Goal: Task Accomplishment & Management: Use online tool/utility

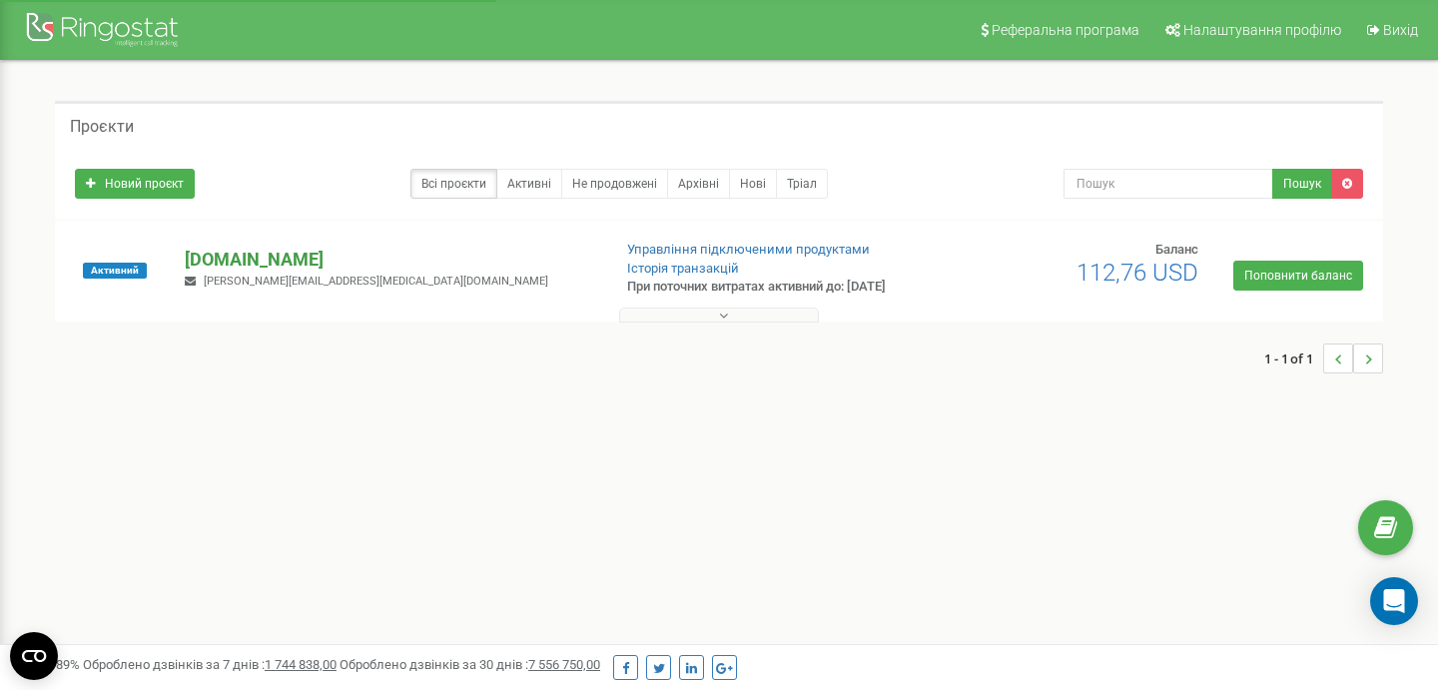
click at [295, 258] on p "[DOMAIN_NAME]" at bounding box center [390, 260] width 410 height 26
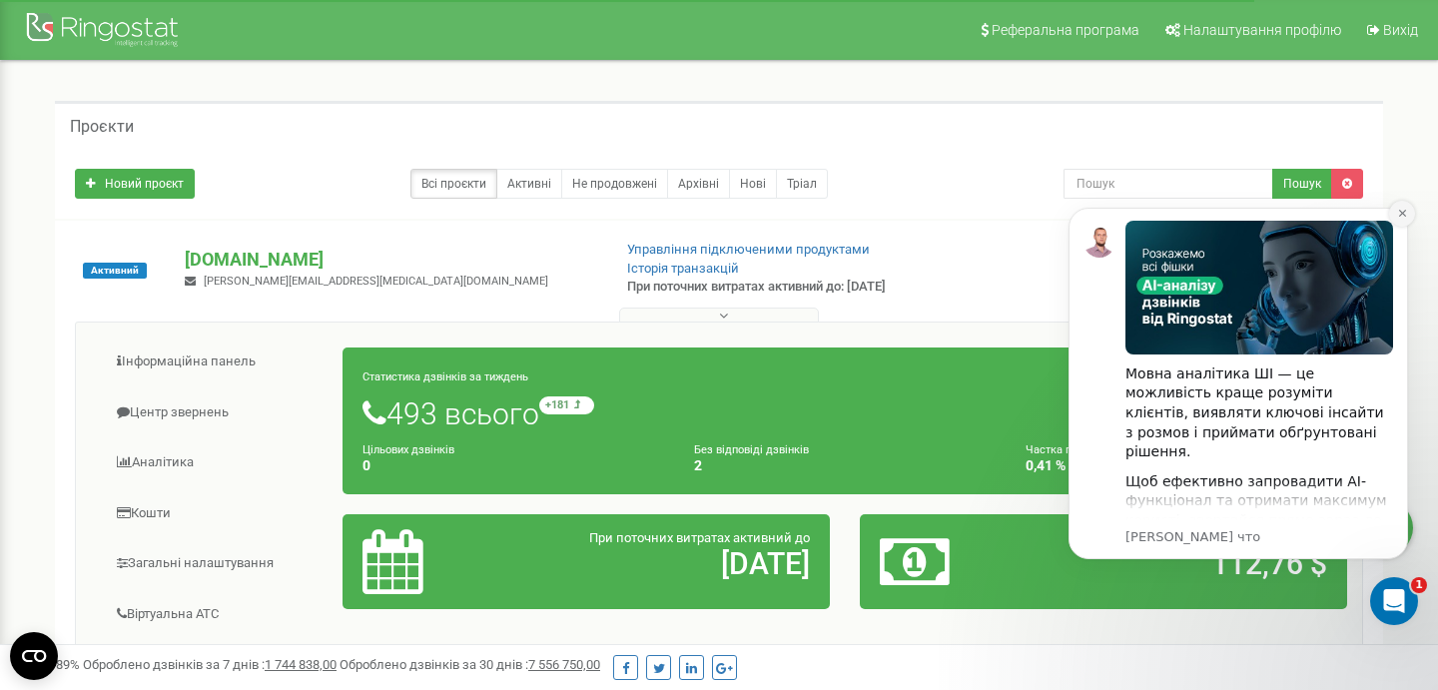
click at [1401, 215] on icon "Dismiss notification" at bounding box center [1401, 213] width 7 height 7
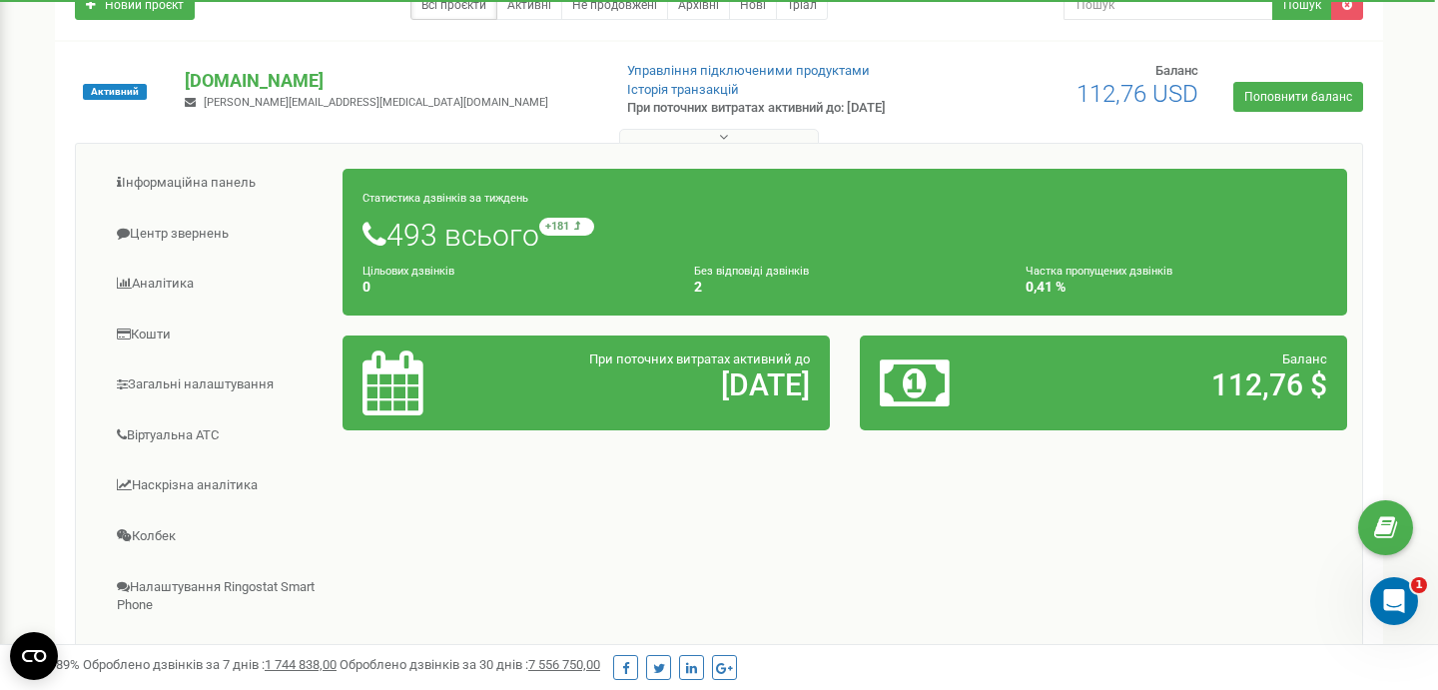
scroll to position [175, 0]
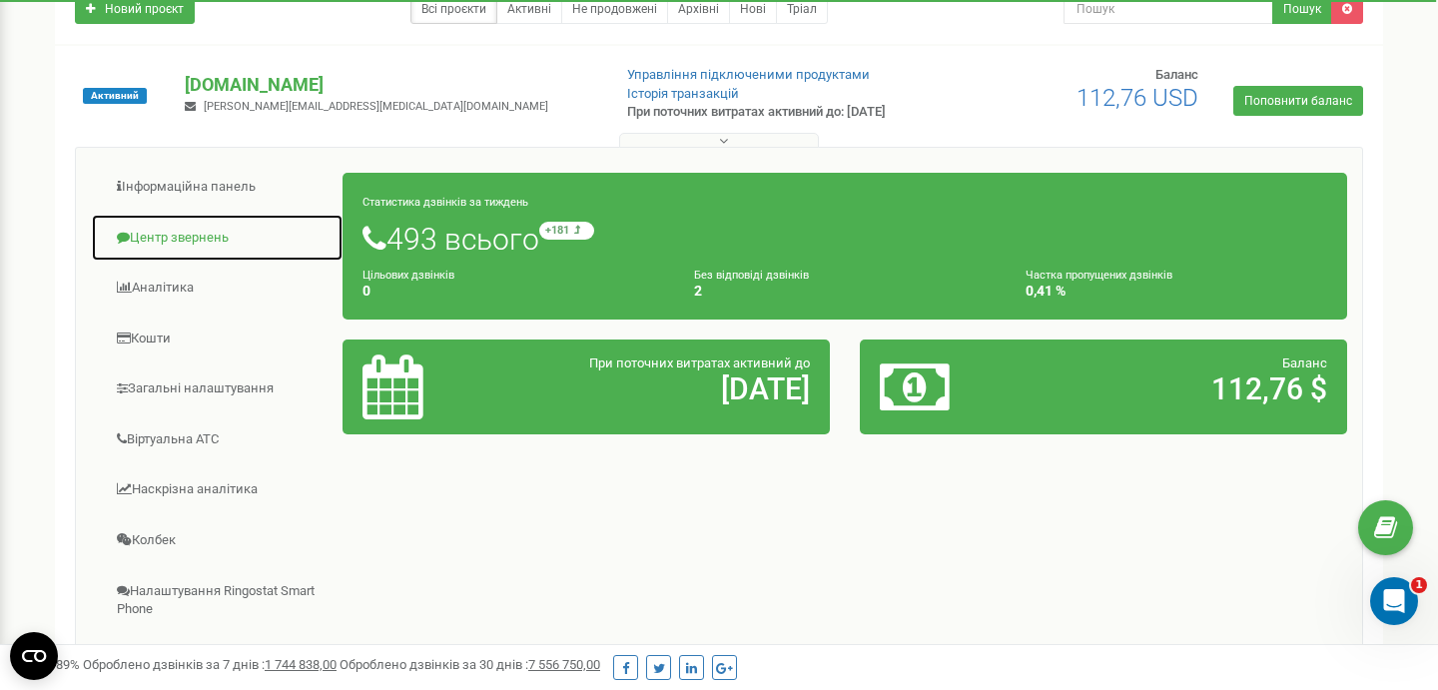
click at [183, 227] on link "Центр звернень" at bounding box center [217, 238] width 253 height 49
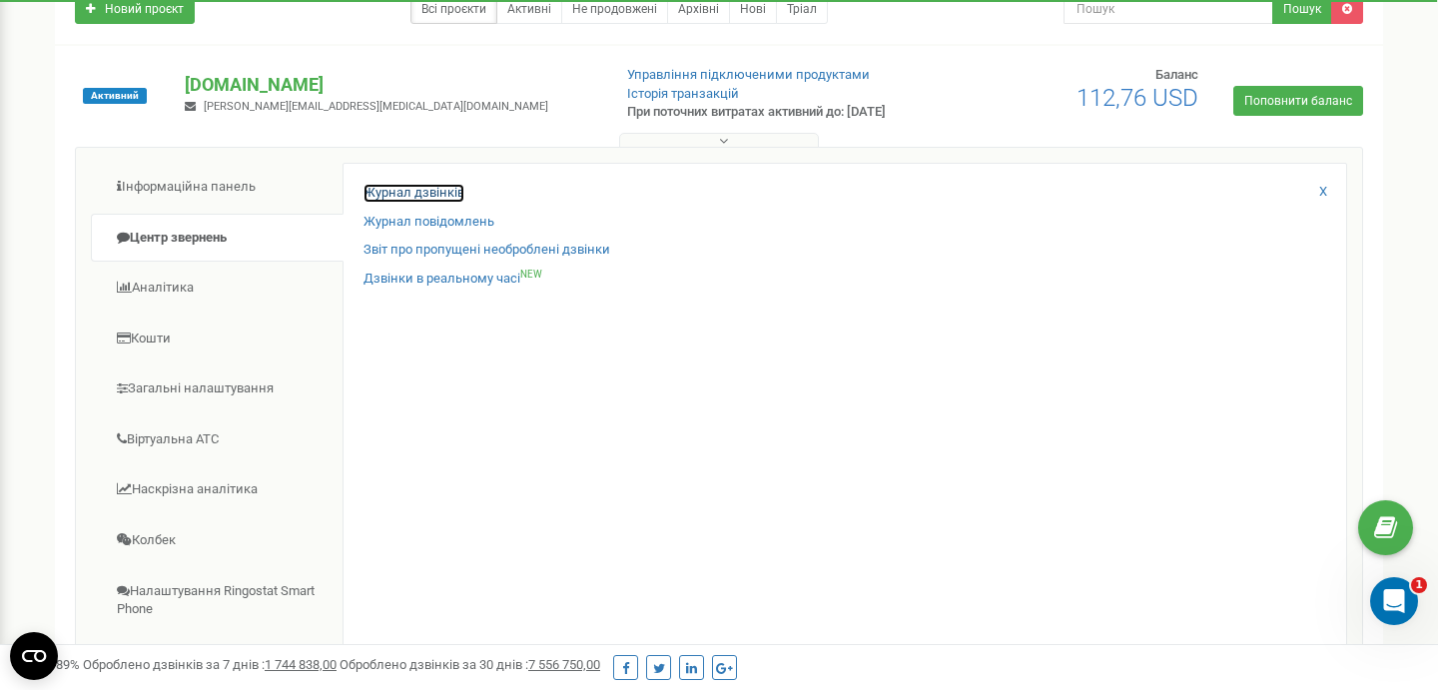
click at [371, 195] on link "Журнал дзвінків" at bounding box center [414, 193] width 101 height 19
click at [423, 188] on link "Журнал дзвінків" at bounding box center [414, 193] width 101 height 19
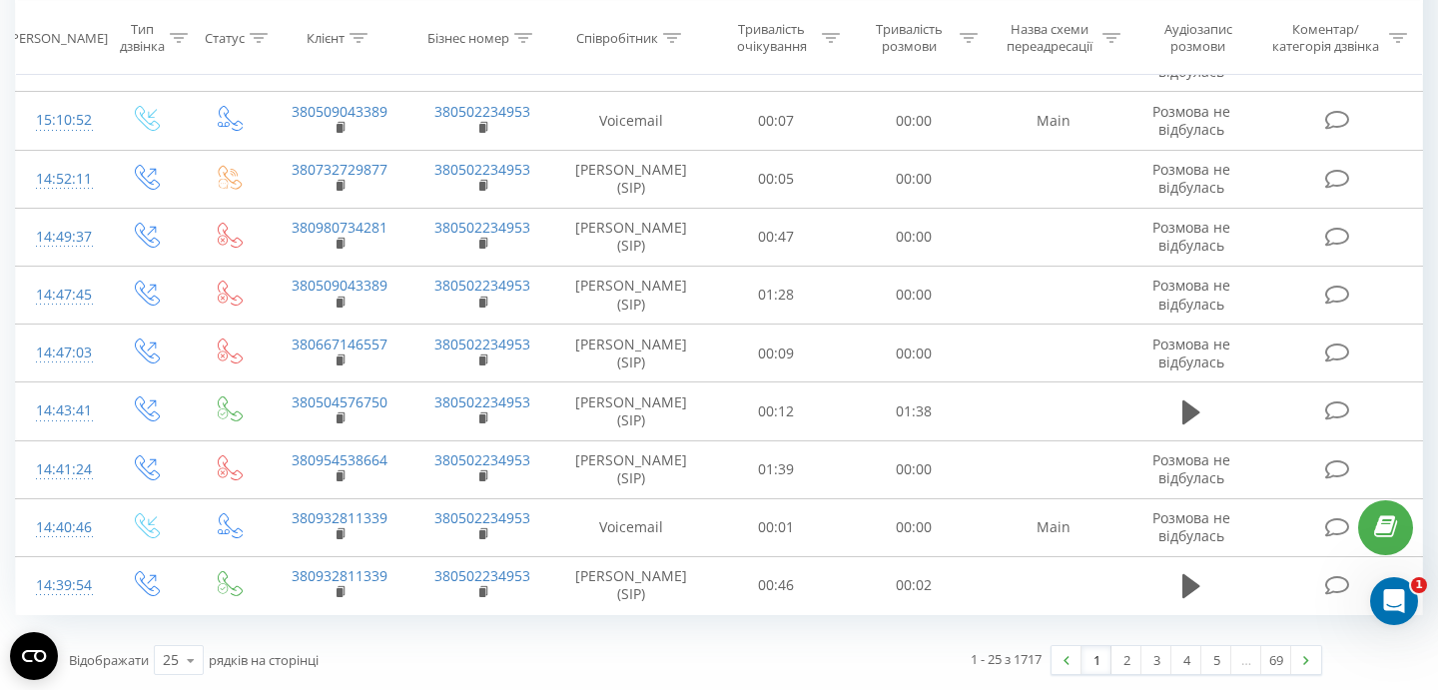
scroll to position [1260, 0]
click at [1122, 663] on link "2" at bounding box center [1127, 660] width 30 height 28
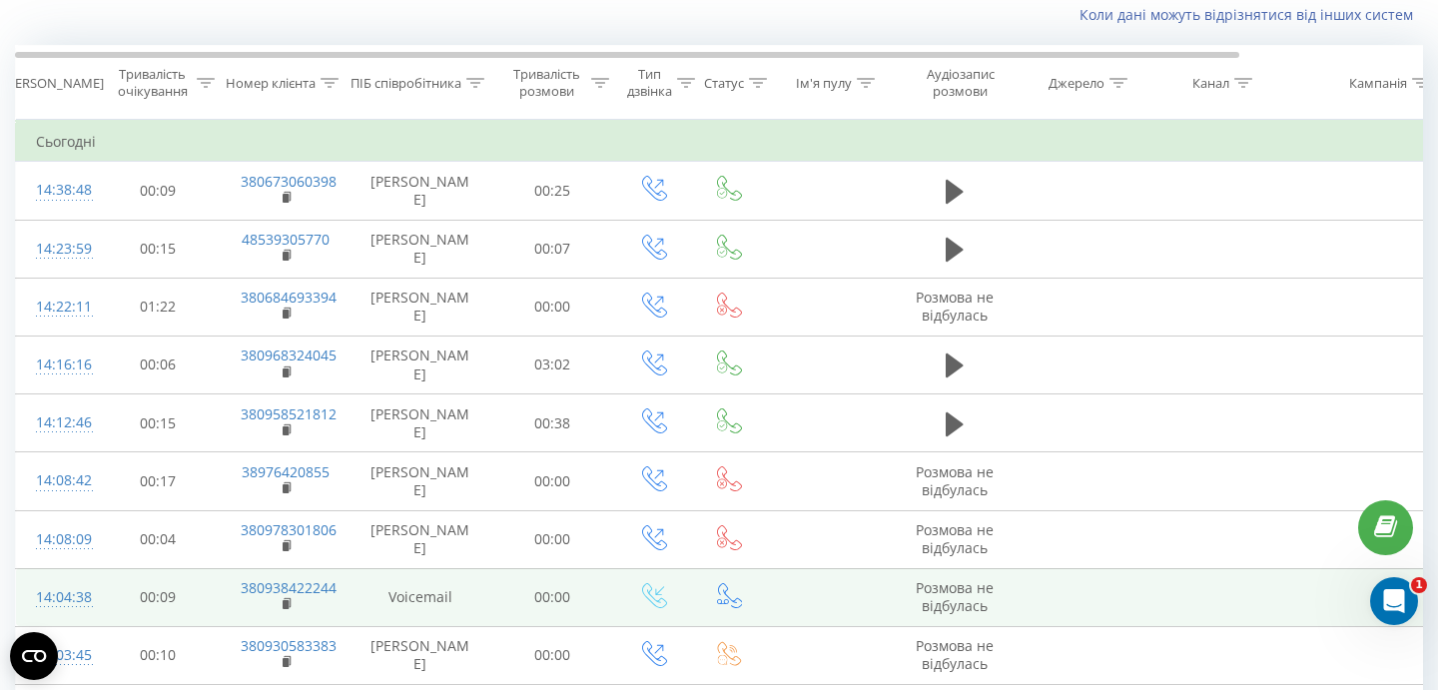
scroll to position [134, 0]
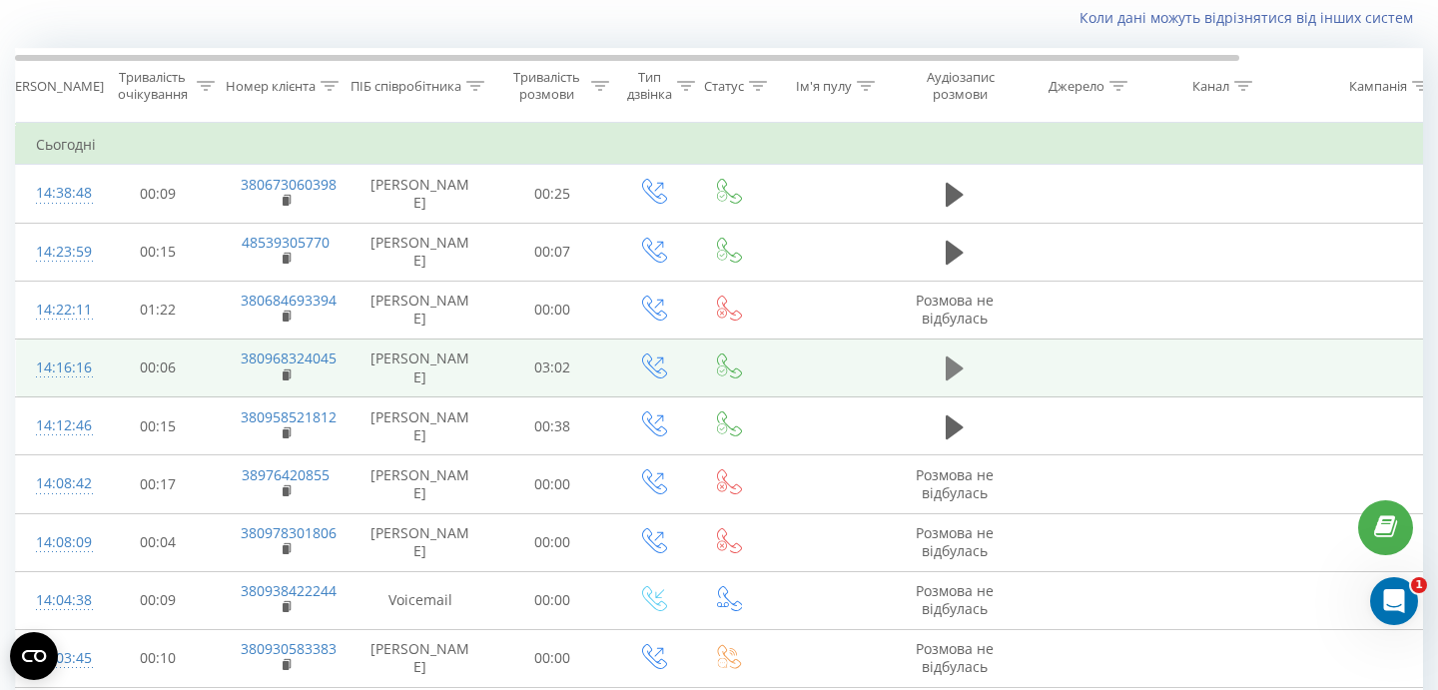
click at [956, 367] on icon at bounding box center [955, 369] width 18 height 24
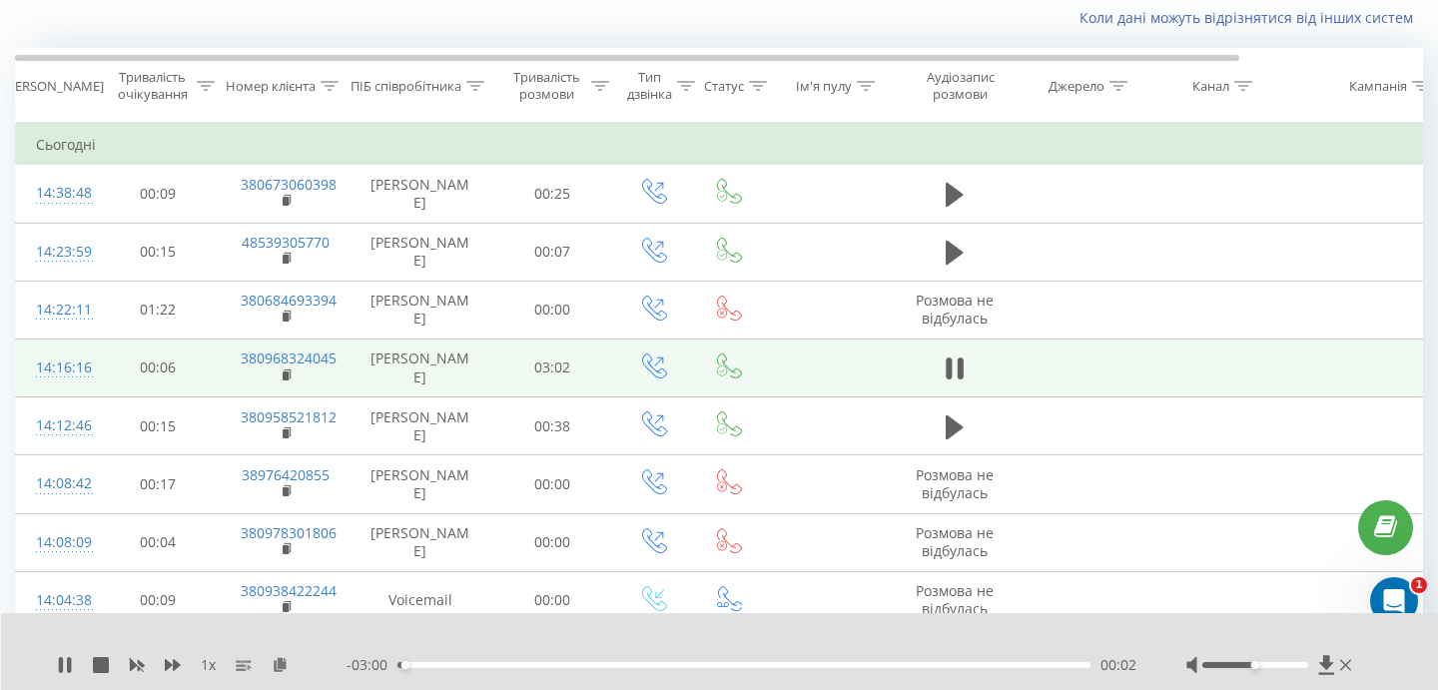
click at [208, 666] on span "1 x" at bounding box center [208, 665] width 15 height 20
click at [169, 666] on icon at bounding box center [173, 665] width 16 height 12
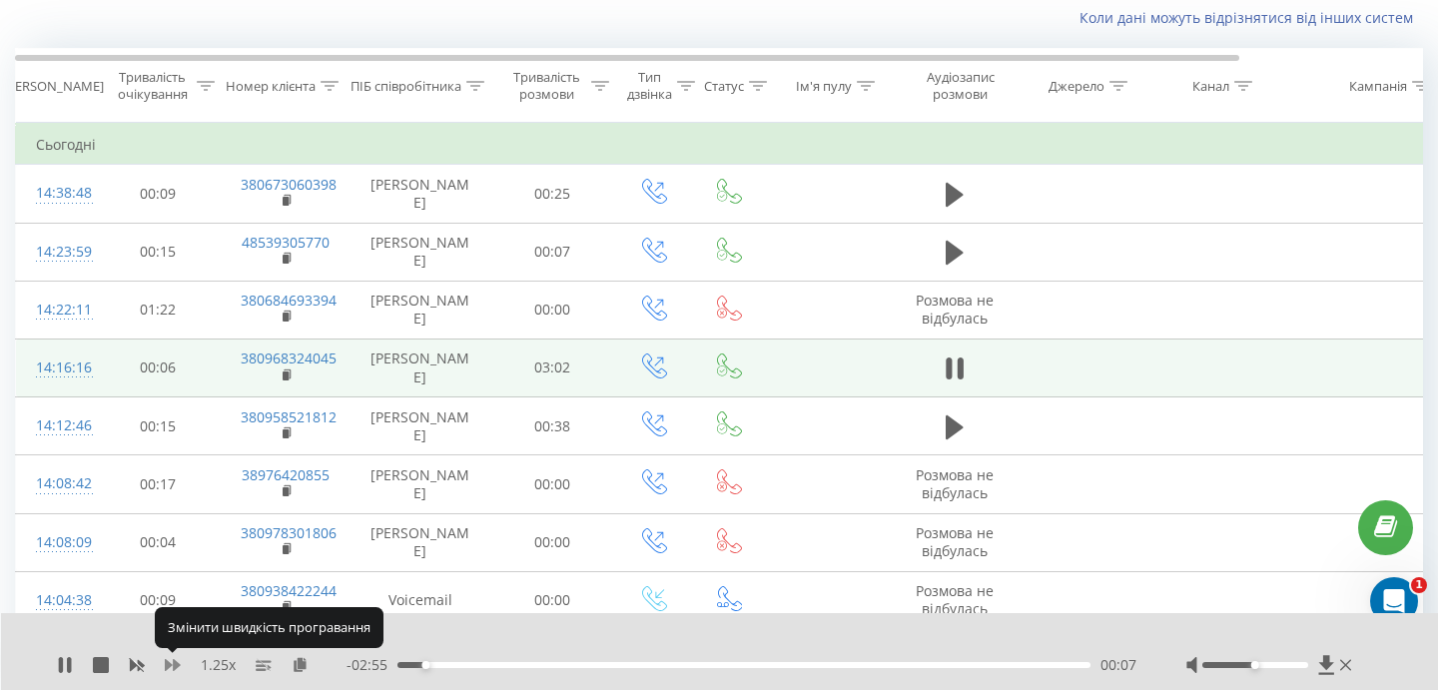
click at [169, 665] on icon at bounding box center [173, 665] width 16 height 12
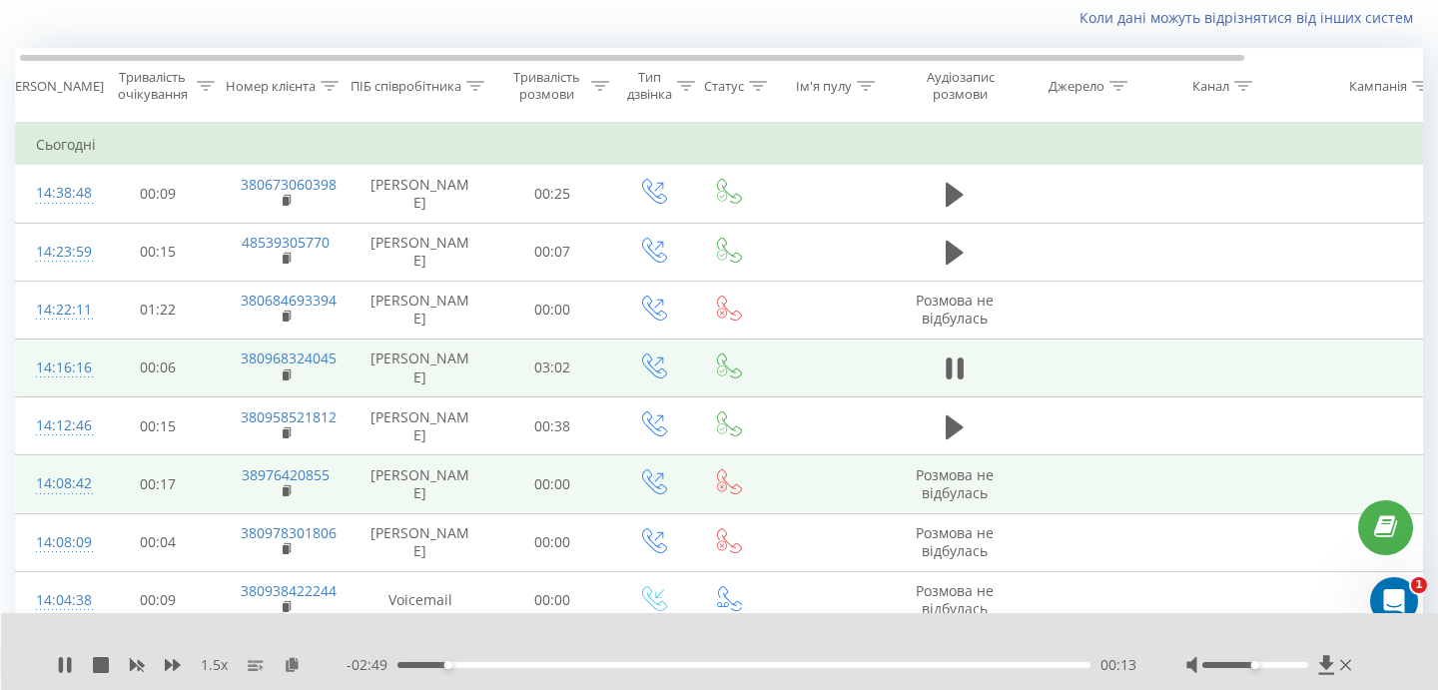
scroll to position [194, 0]
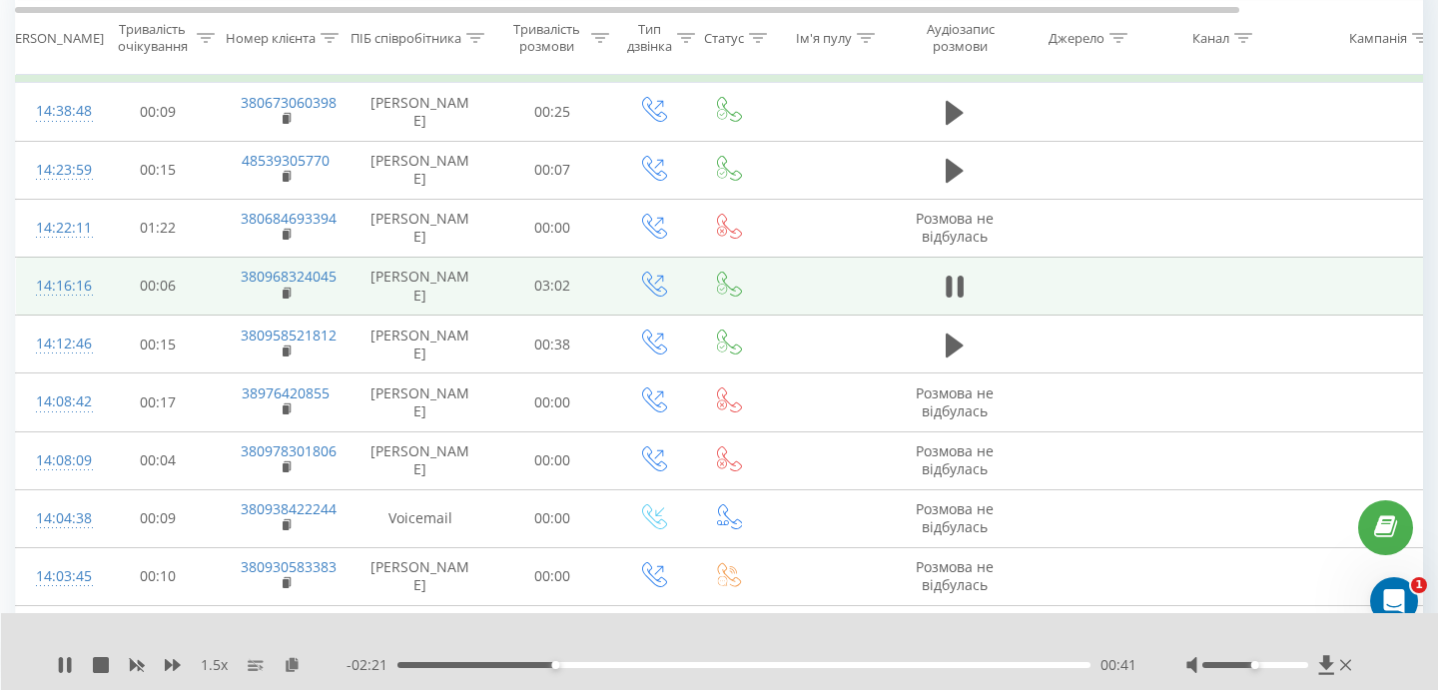
click at [401, 666] on div "00:41" at bounding box center [744, 665] width 693 height 6
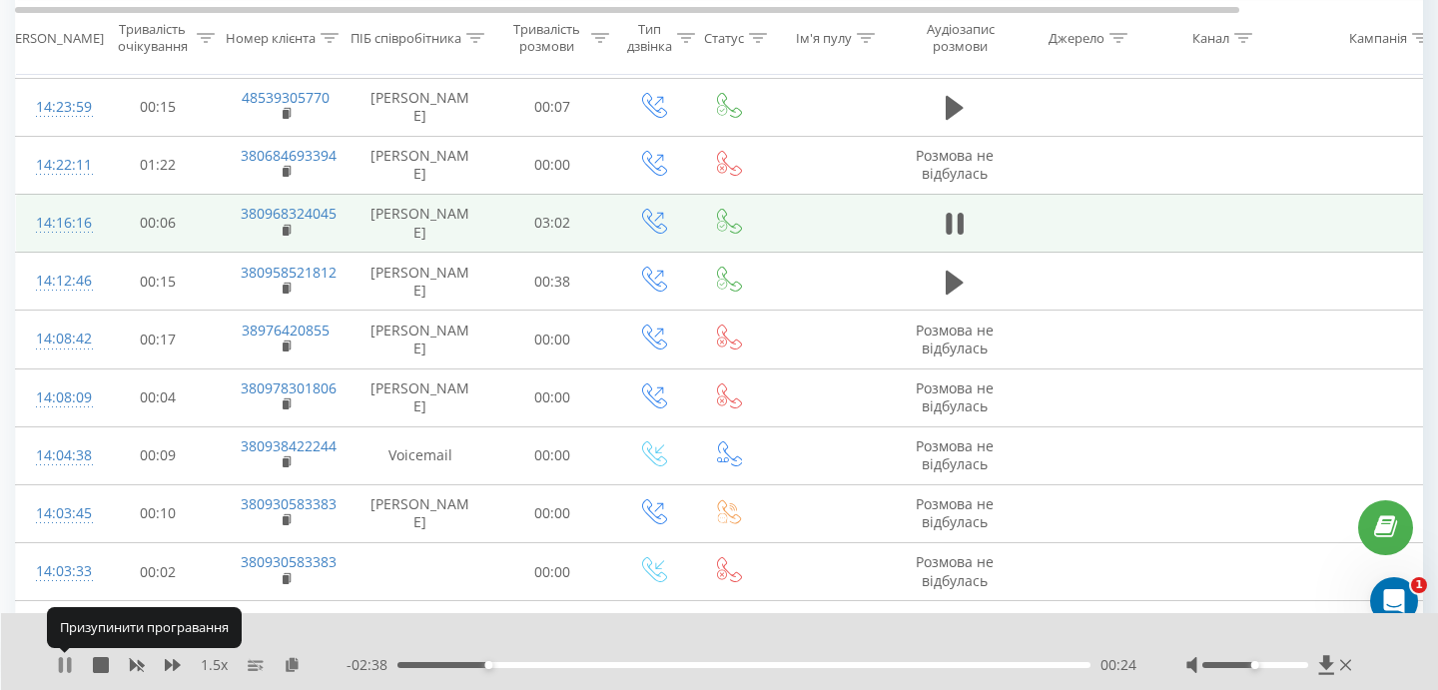
click at [62, 664] on icon at bounding box center [61, 665] width 4 height 16
click at [139, 666] on rect at bounding box center [138, 665] width 9 height 8
click at [434, 666] on div "00:24" at bounding box center [744, 665] width 693 height 6
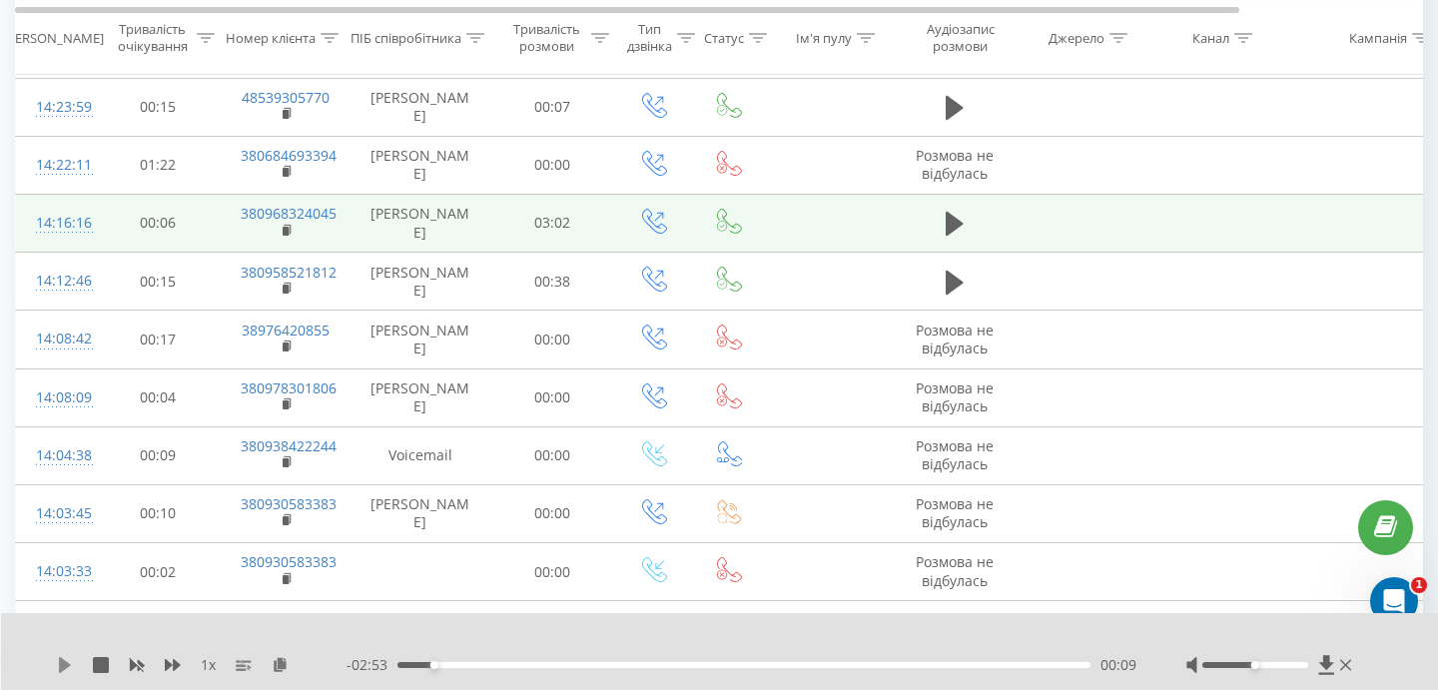
click at [57, 663] on icon at bounding box center [65, 665] width 16 height 16
drag, startPoint x: 1263, startPoint y: 663, endPoint x: 1279, endPoint y: 664, distance: 16.0
click at [1279, 664] on div at bounding box center [1255, 665] width 105 height 6
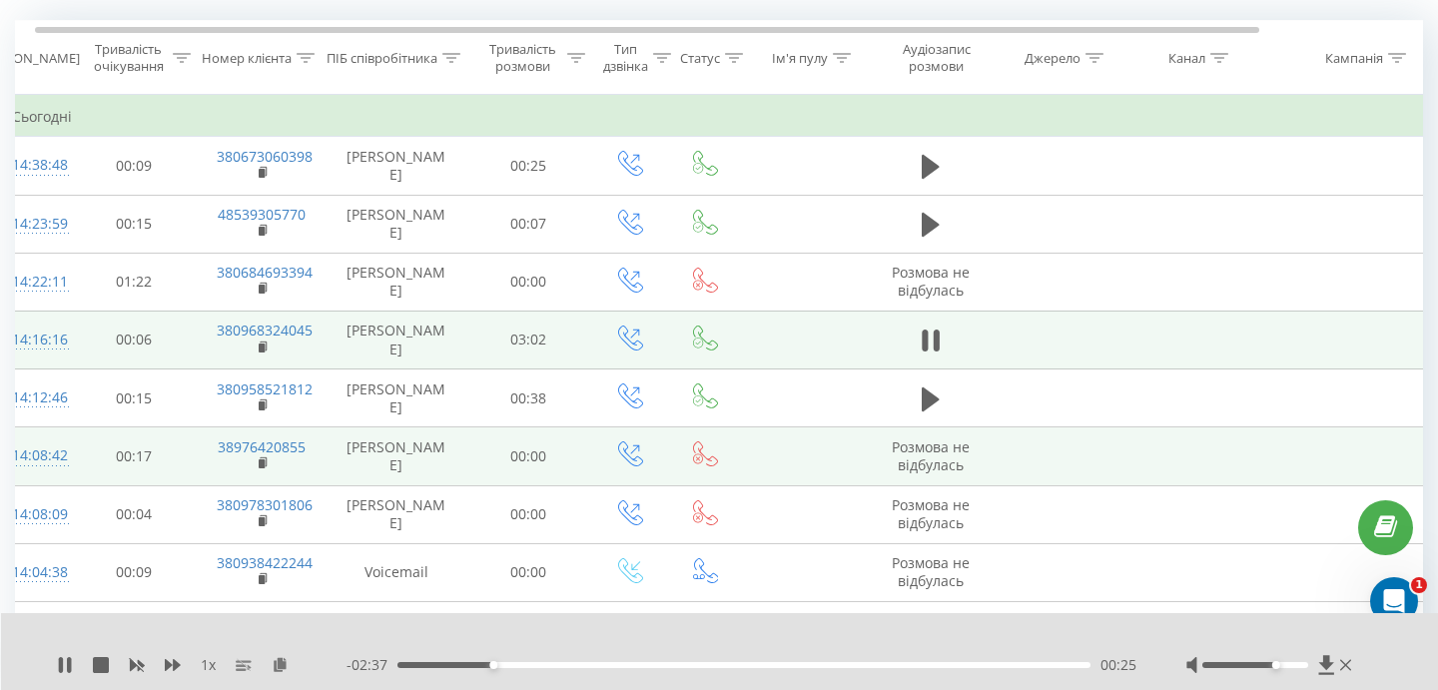
scroll to position [0, 17]
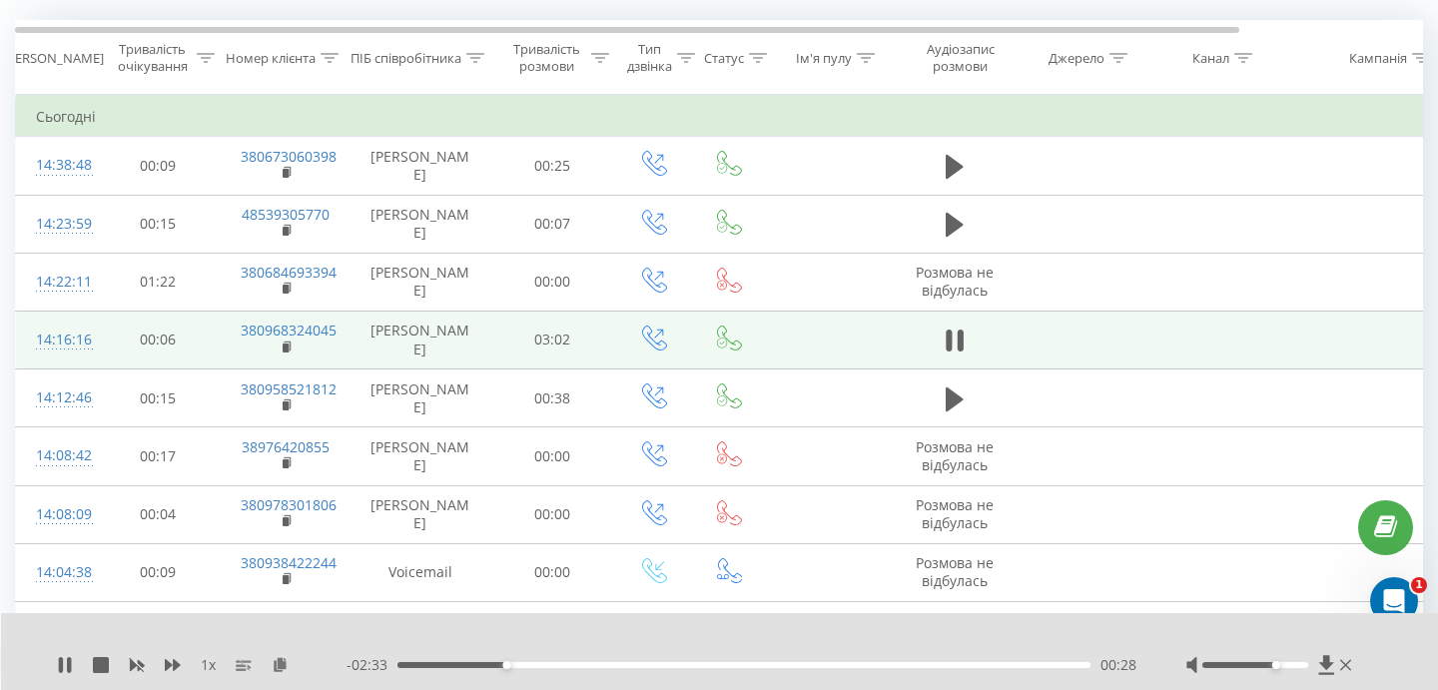
click at [1277, 656] on div at bounding box center [1272, 665] width 170 height 20
drag, startPoint x: 1277, startPoint y: 661, endPoint x: 1294, endPoint y: 663, distance: 17.1
click at [1295, 663] on div "Accessibility label" at bounding box center [1298, 665] width 8 height 8
click at [175, 661] on icon at bounding box center [173, 665] width 16 height 12
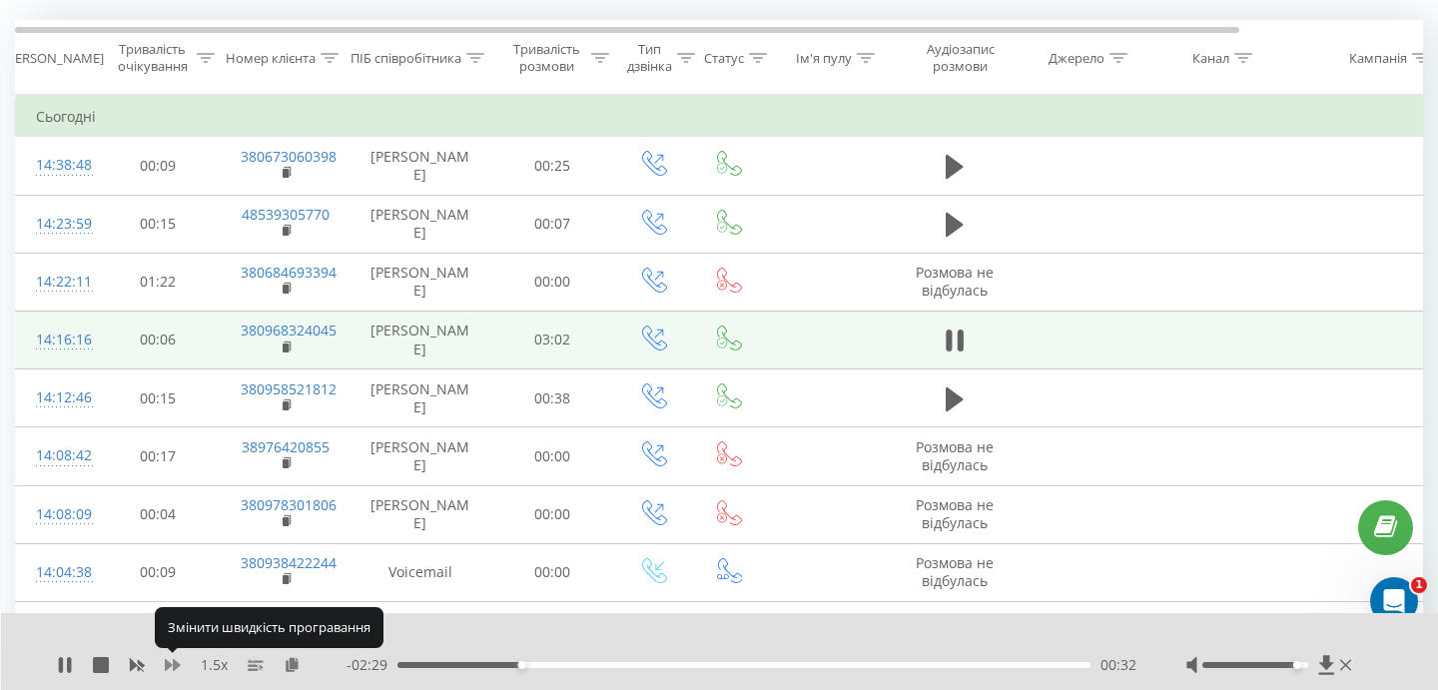
click at [175, 661] on icon at bounding box center [173, 665] width 16 height 12
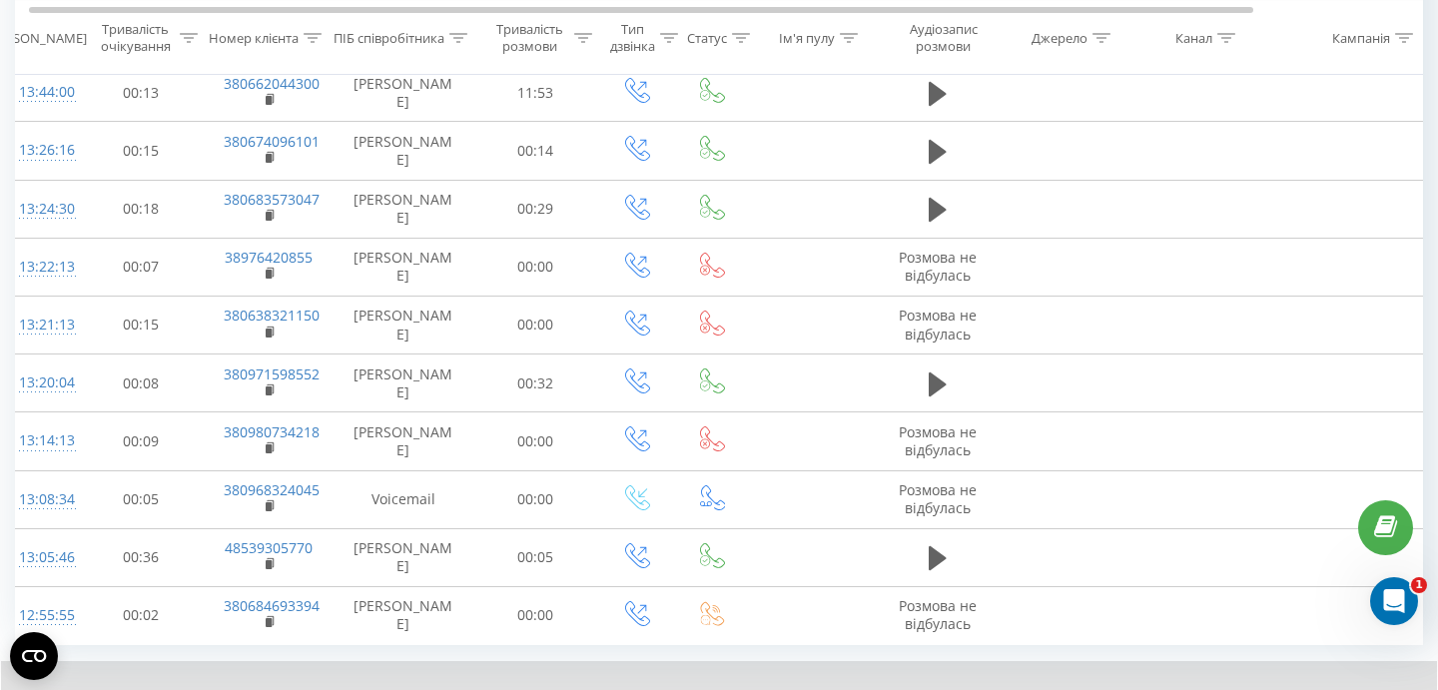
scroll to position [1214, 0]
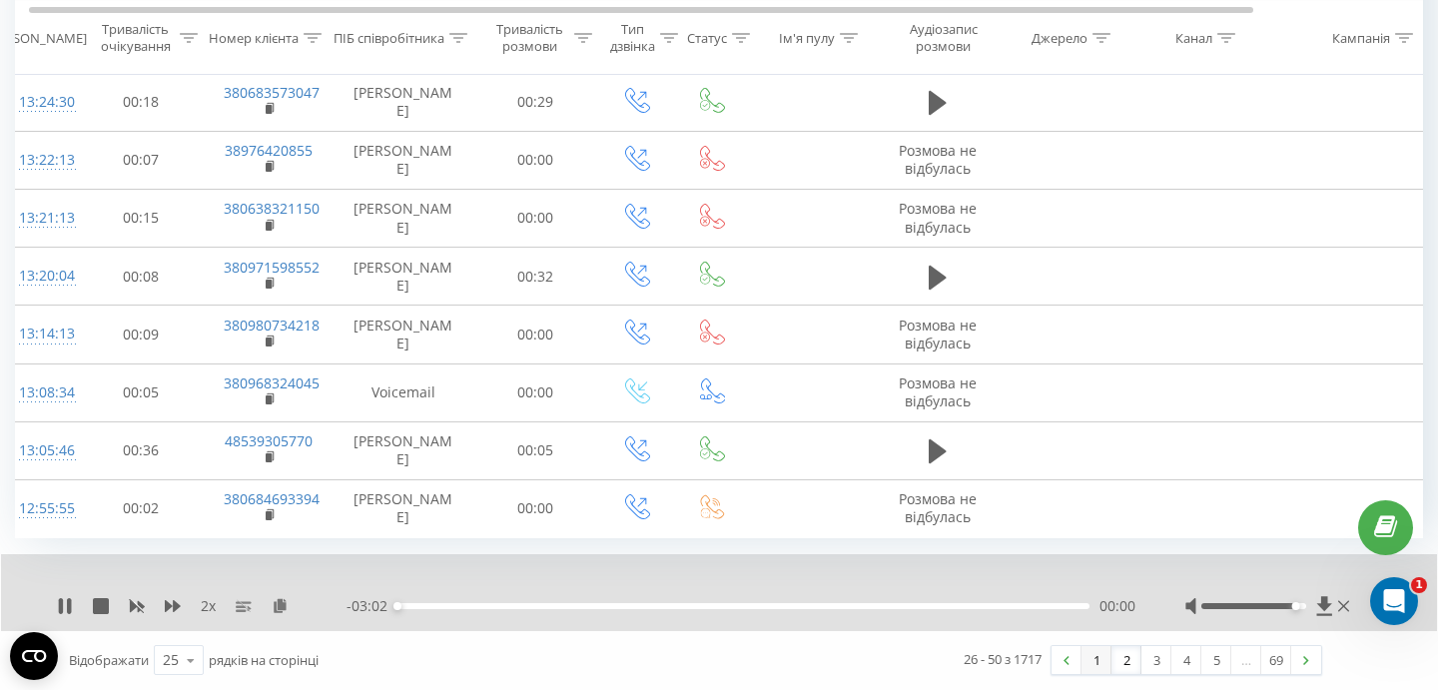
click at [1097, 663] on link "1" at bounding box center [1097, 660] width 30 height 28
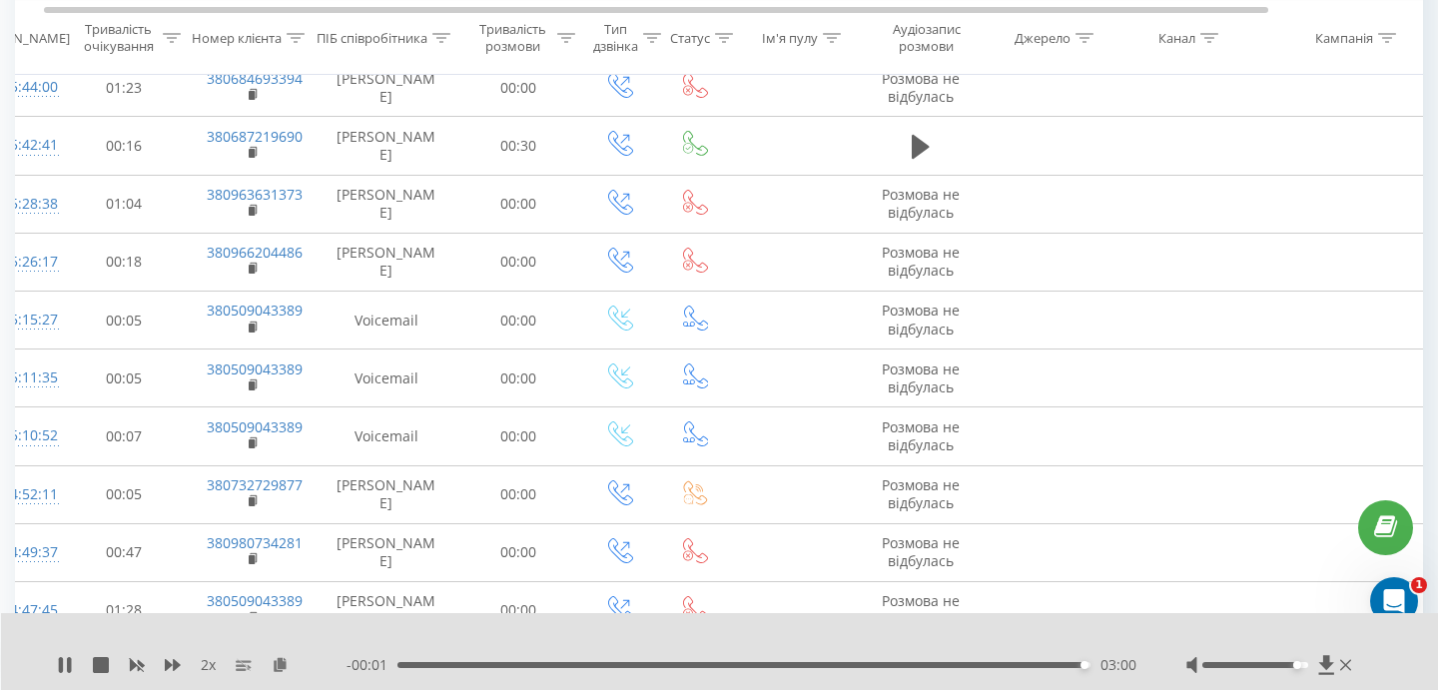
scroll to position [1214, 0]
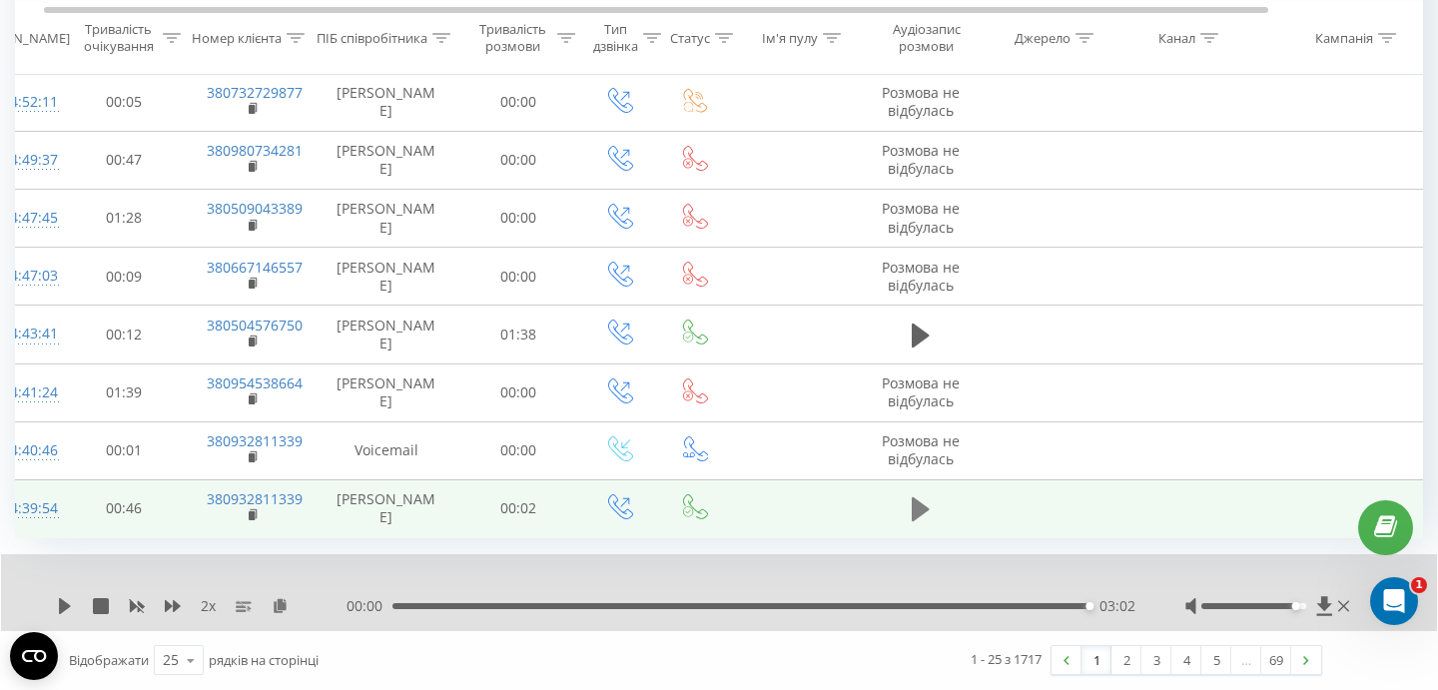
click at [914, 508] on icon at bounding box center [921, 509] width 18 height 24
click at [921, 509] on icon at bounding box center [921, 509] width 18 height 24
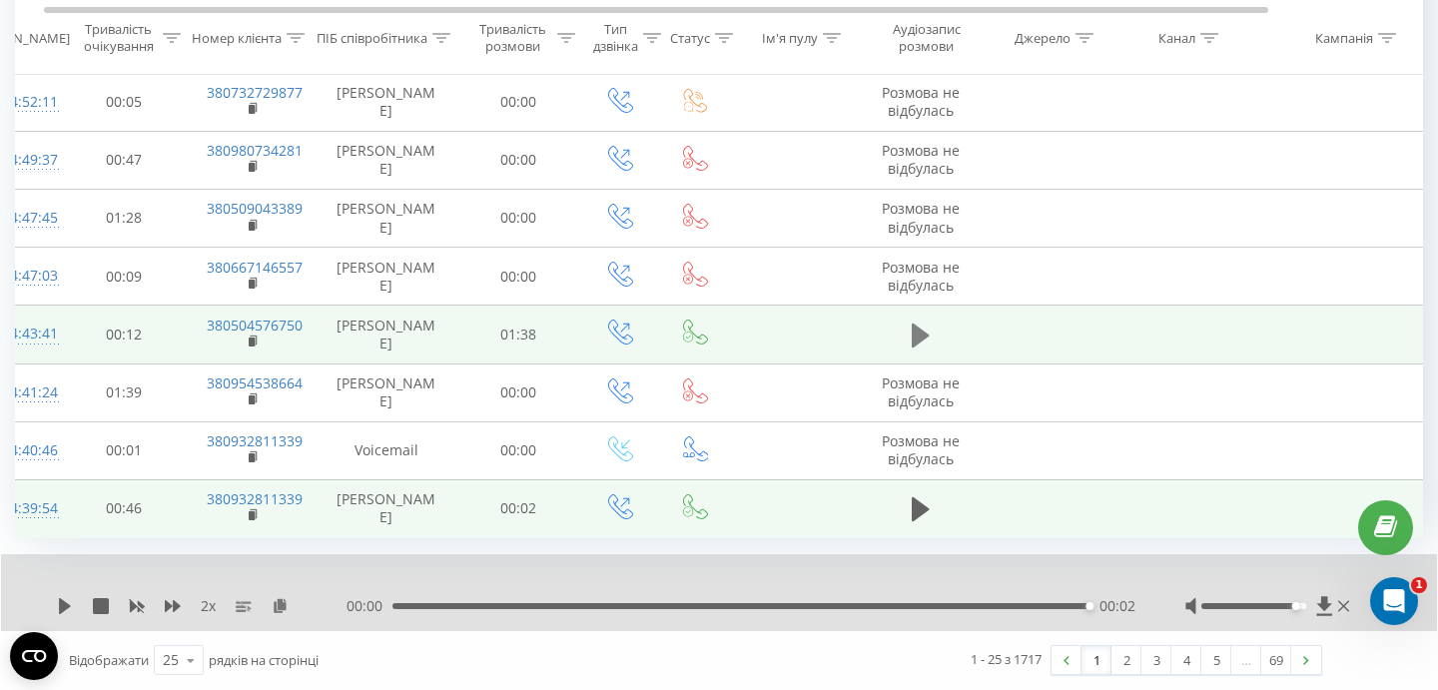
click at [931, 335] on button at bounding box center [921, 336] width 30 height 30
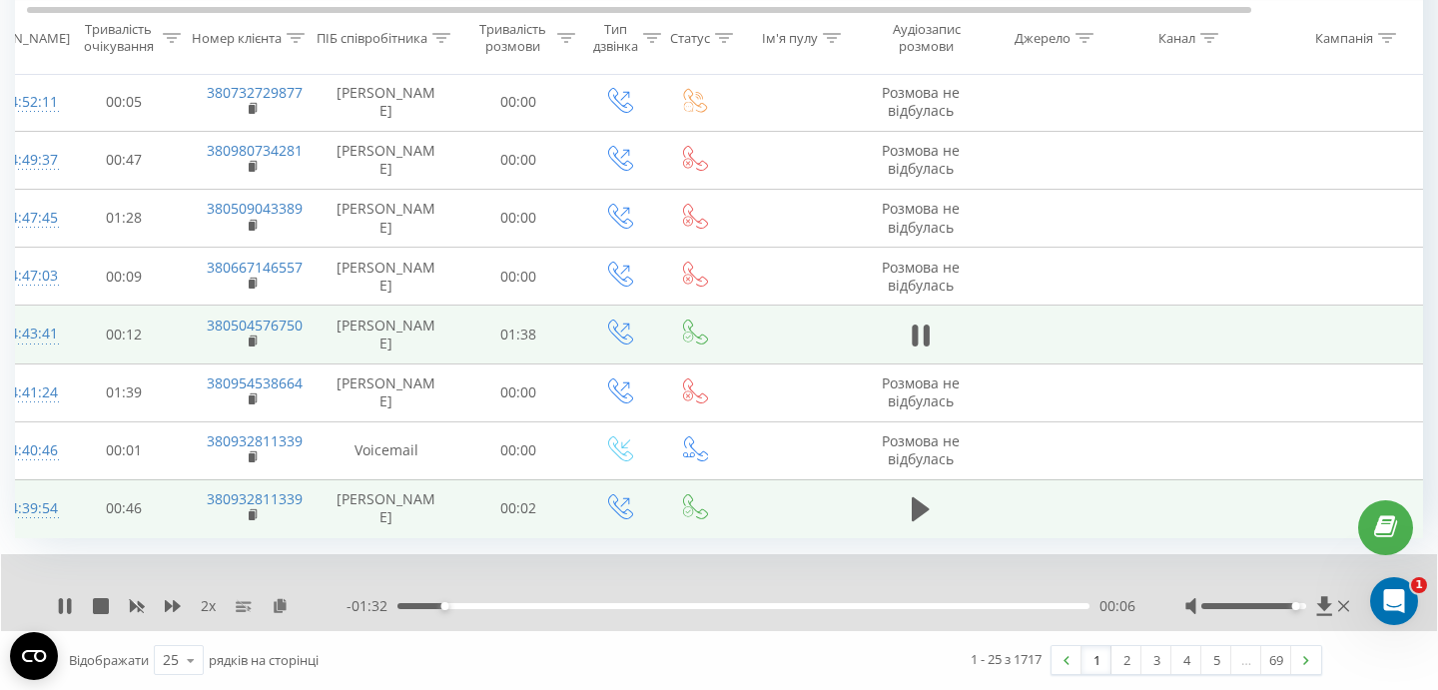
scroll to position [0, 0]
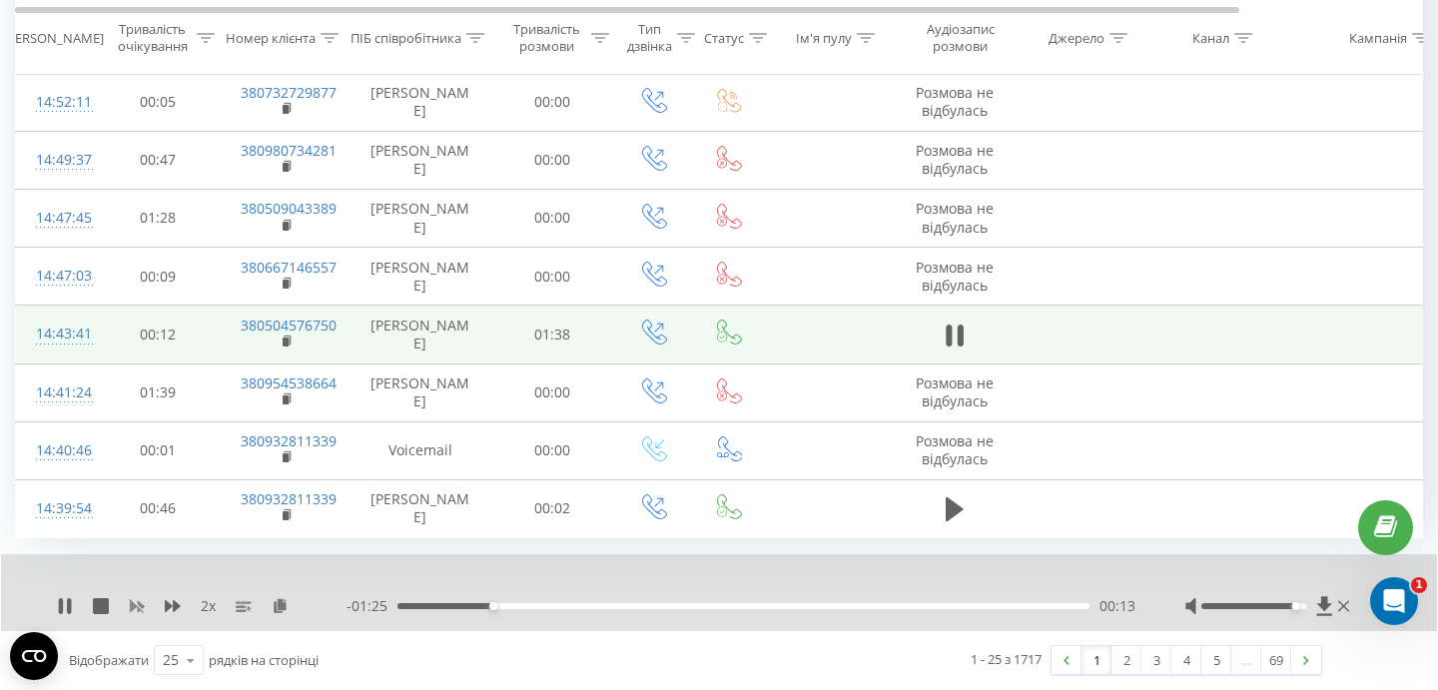
click at [140, 606] on icon at bounding box center [137, 607] width 15 height 12
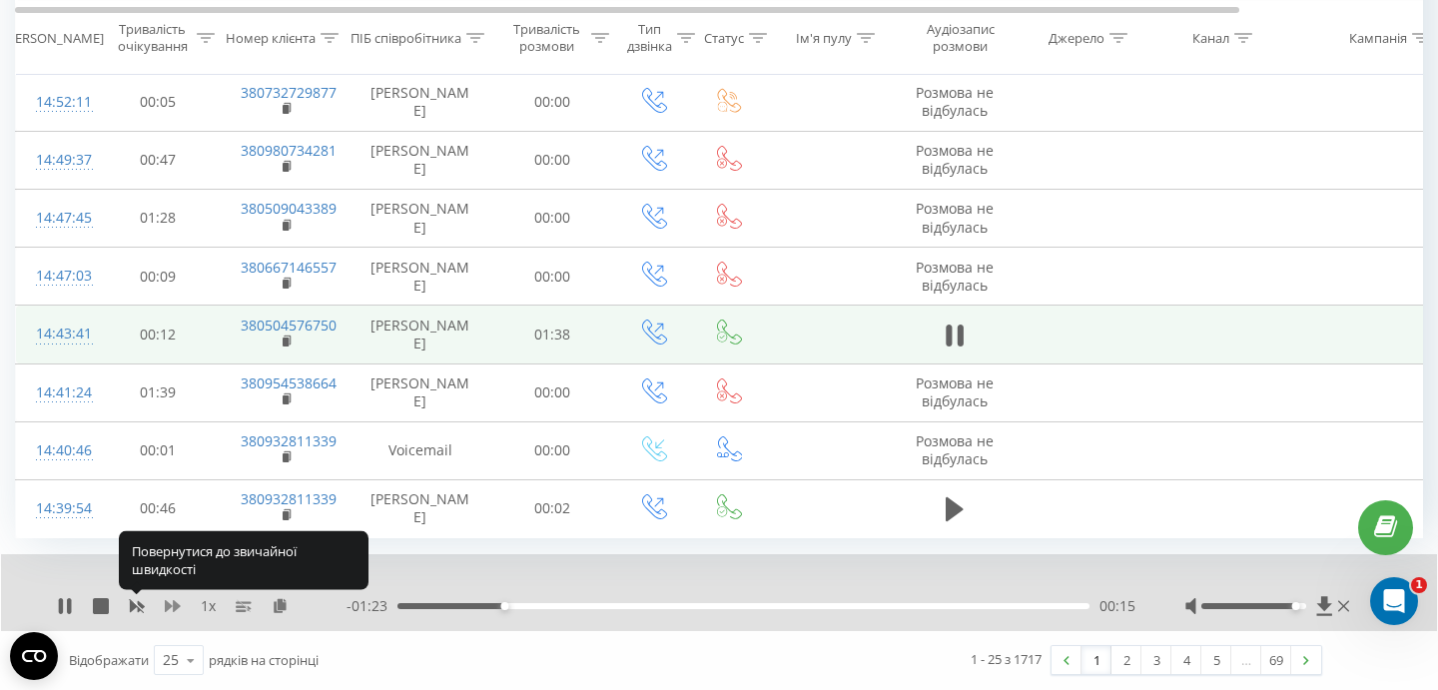
click at [171, 609] on icon at bounding box center [173, 606] width 16 height 16
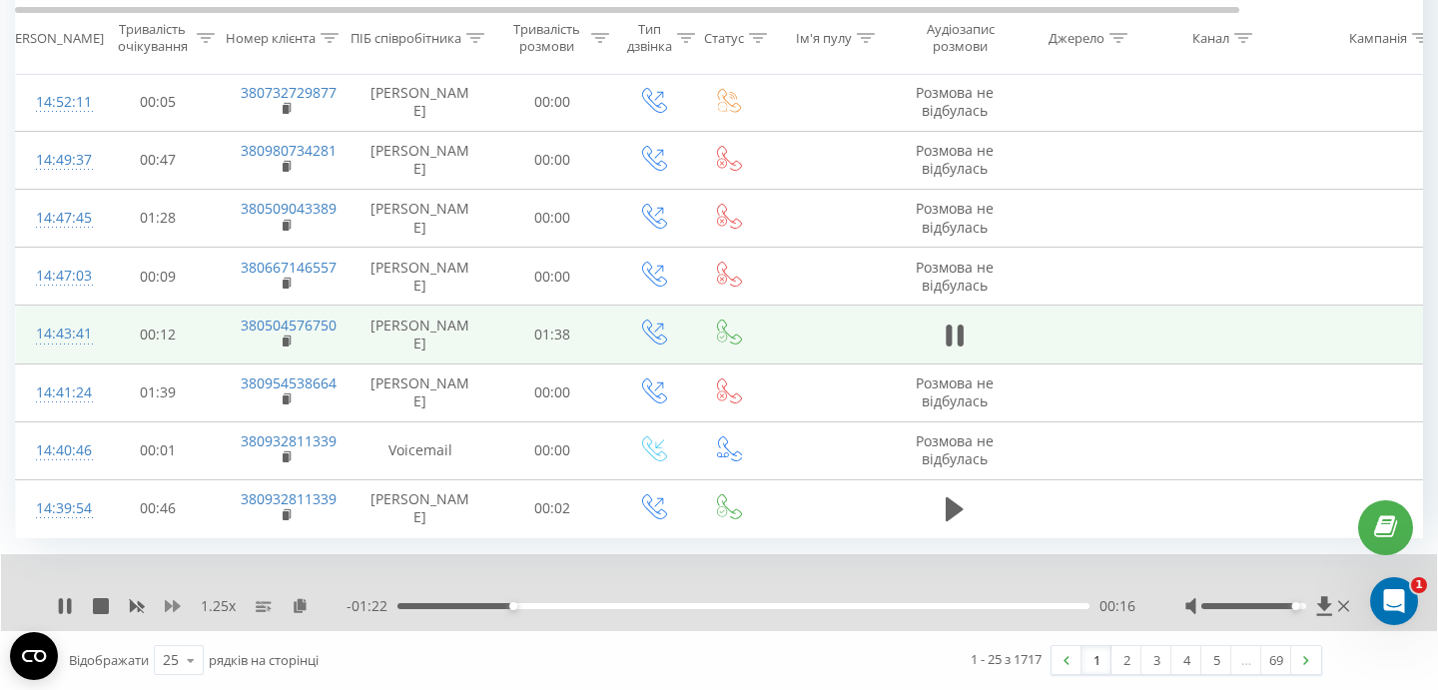
click at [174, 602] on icon at bounding box center [173, 606] width 16 height 12
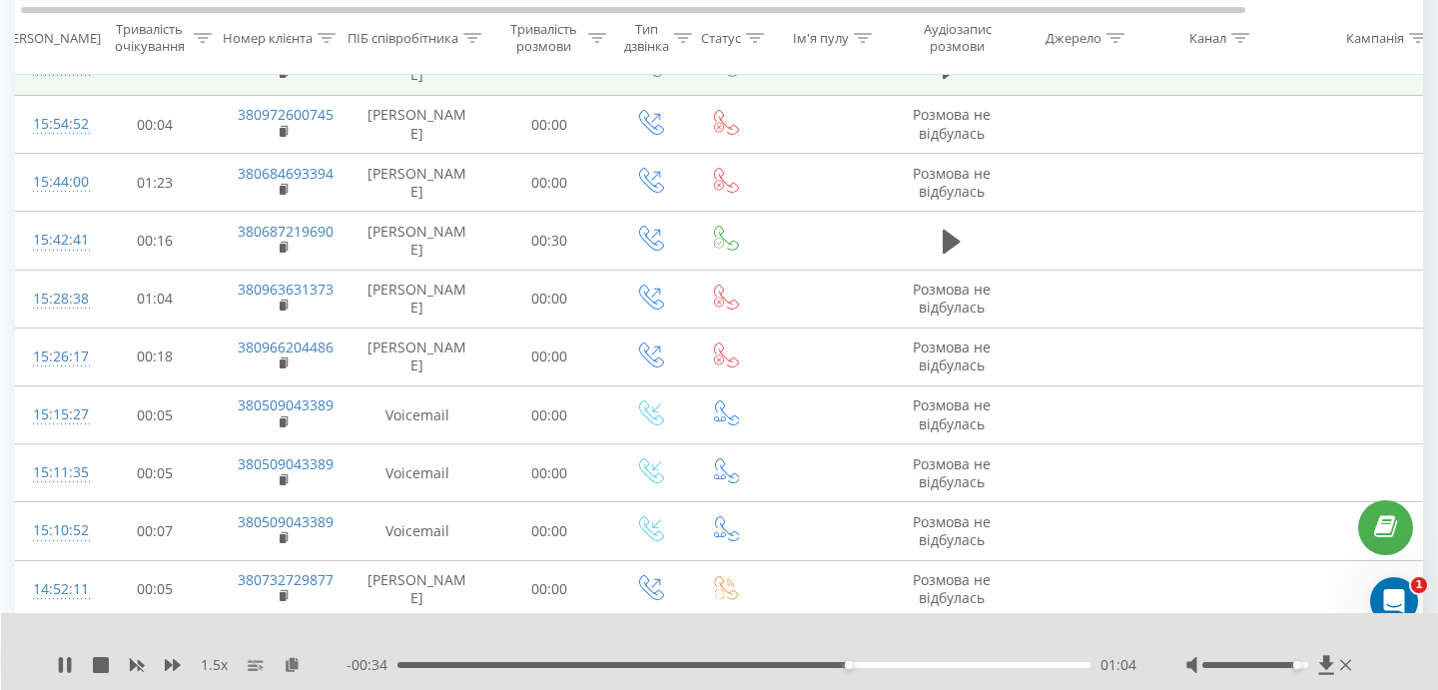
scroll to position [676, 0]
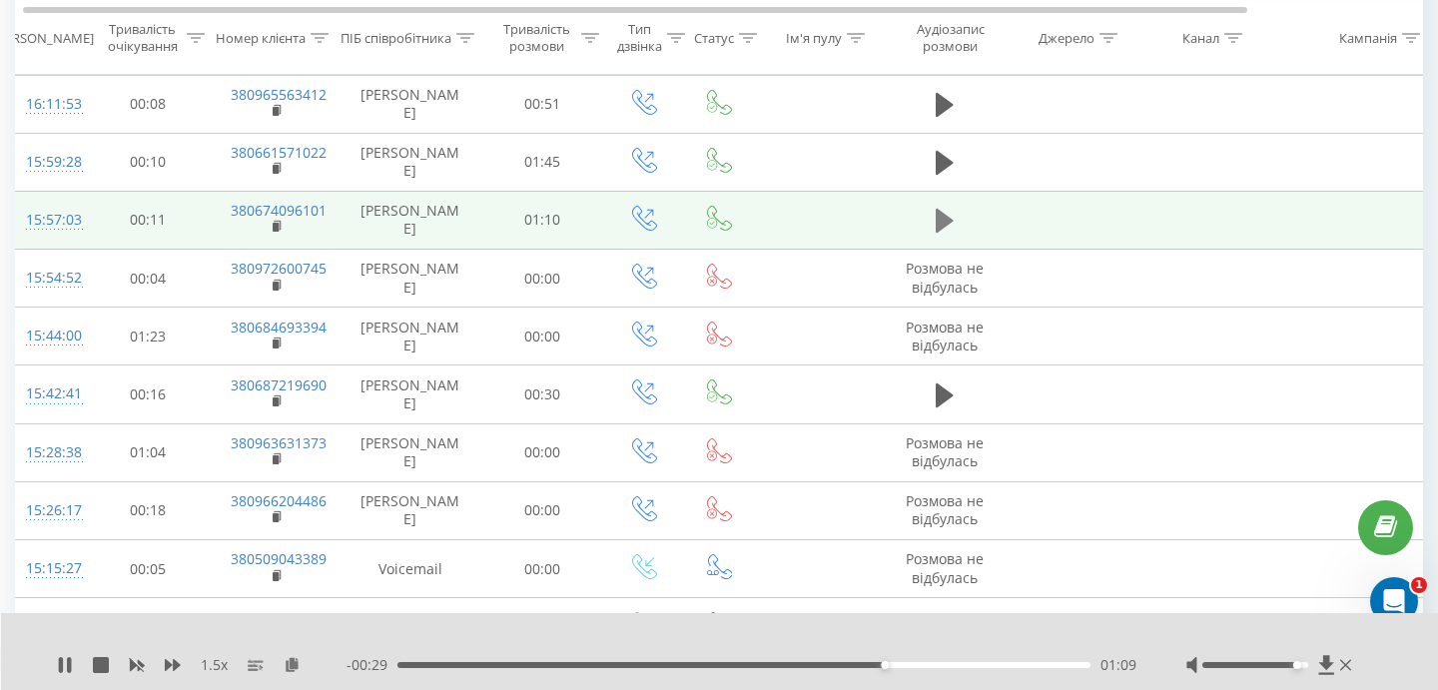
click at [939, 230] on icon at bounding box center [945, 221] width 18 height 24
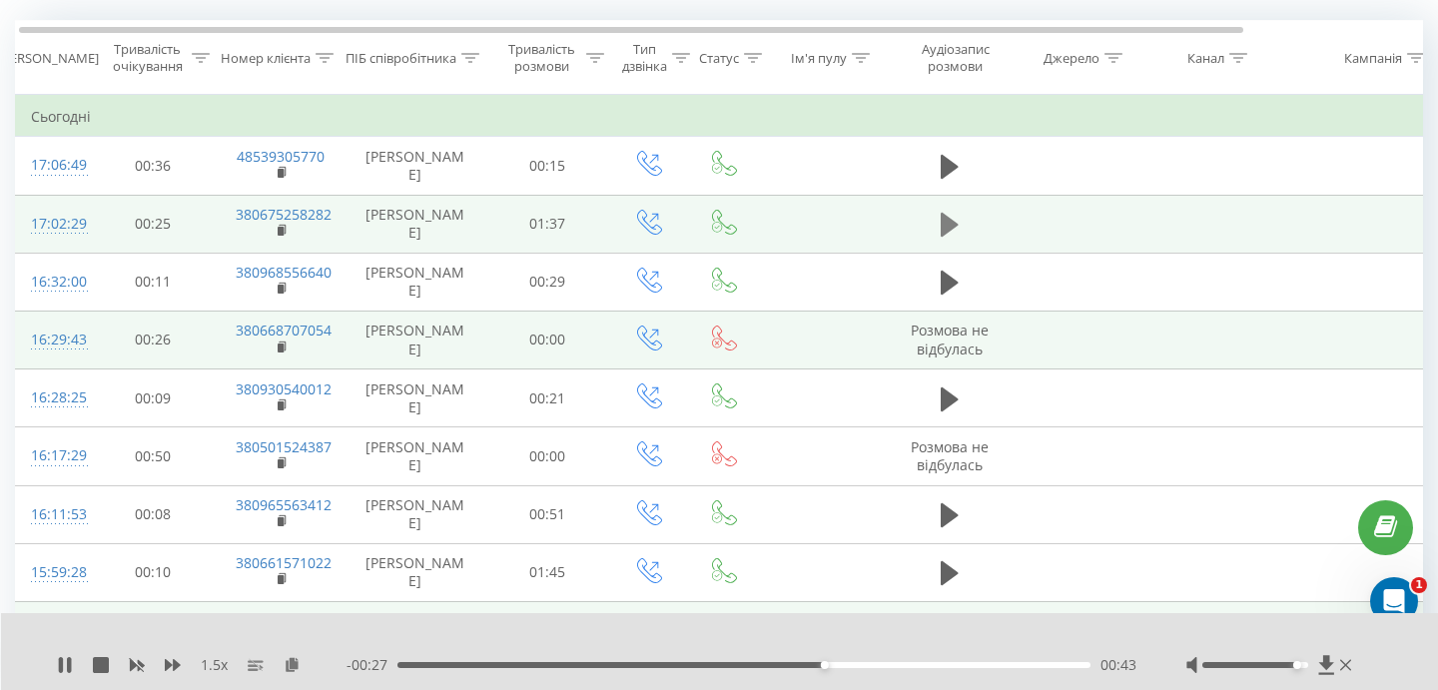
click at [939, 227] on button at bounding box center [950, 225] width 30 height 30
click at [59, 658] on icon at bounding box center [61, 665] width 4 height 16
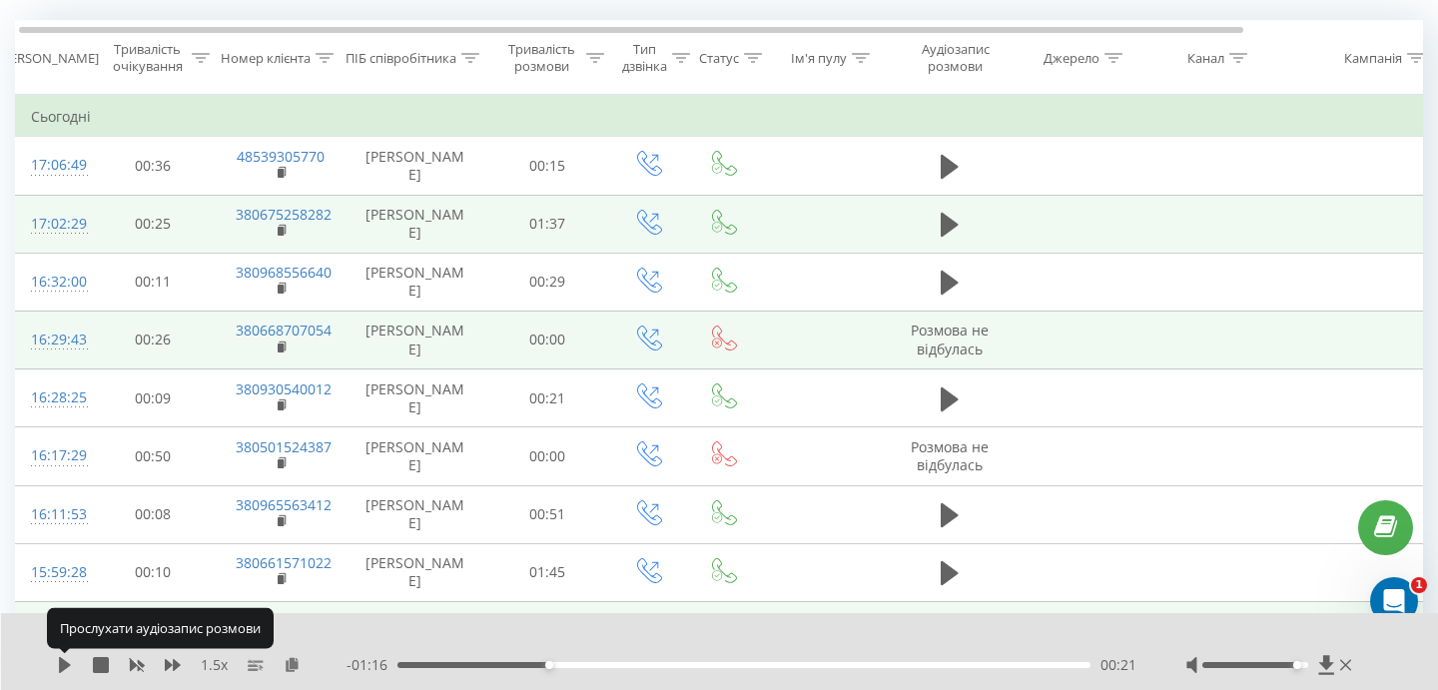
click at [59, 658] on icon at bounding box center [65, 665] width 12 height 16
click at [59, 658] on icon at bounding box center [61, 665] width 4 height 16
click at [59, 658] on icon at bounding box center [65, 665] width 12 height 16
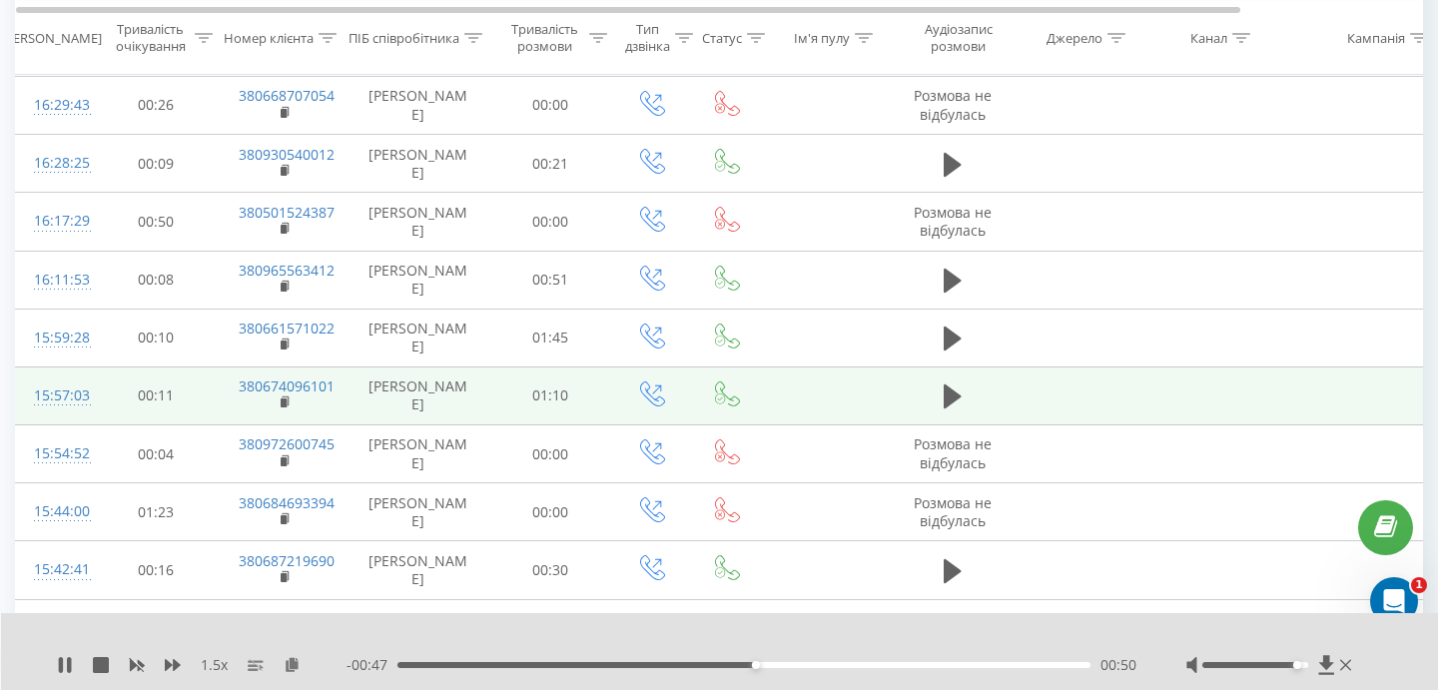
scroll to position [0, 0]
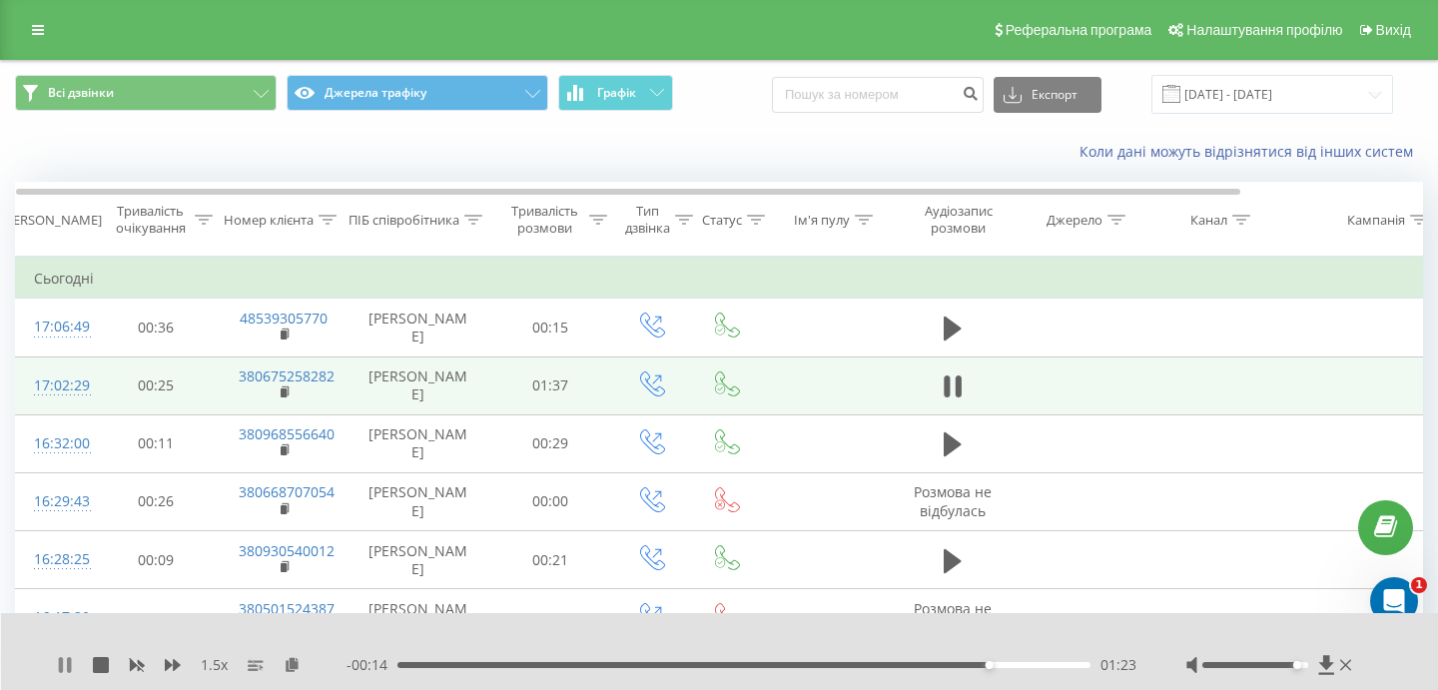
click at [69, 668] on icon at bounding box center [69, 665] width 4 height 16
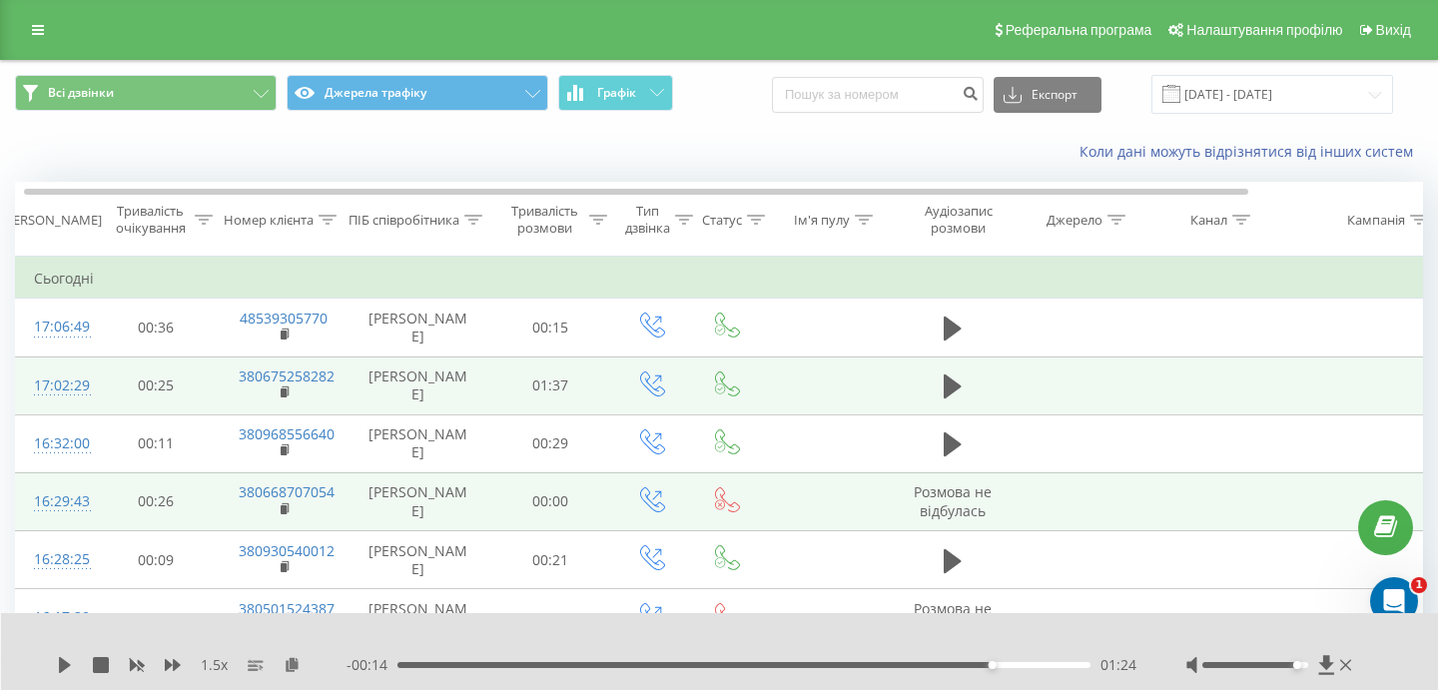
scroll to position [0, 6]
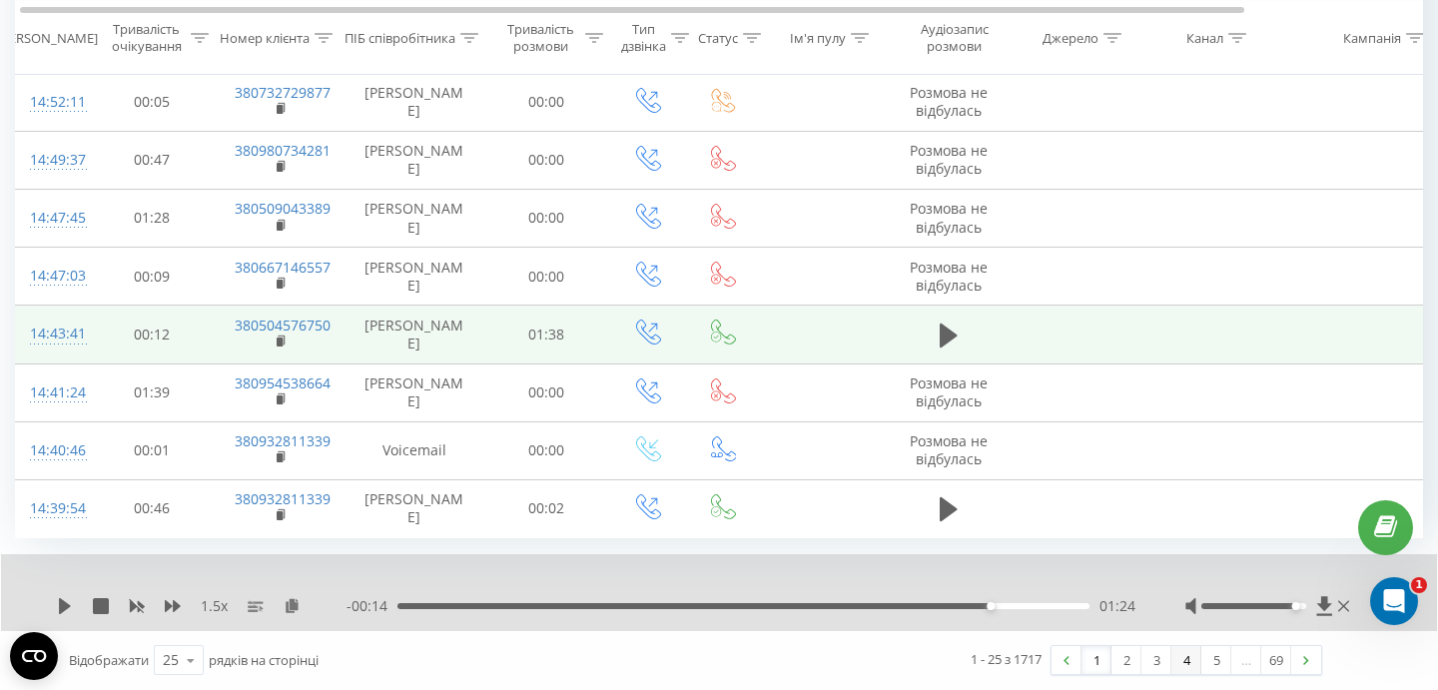
click at [1178, 660] on link "4" at bounding box center [1187, 660] width 30 height 28
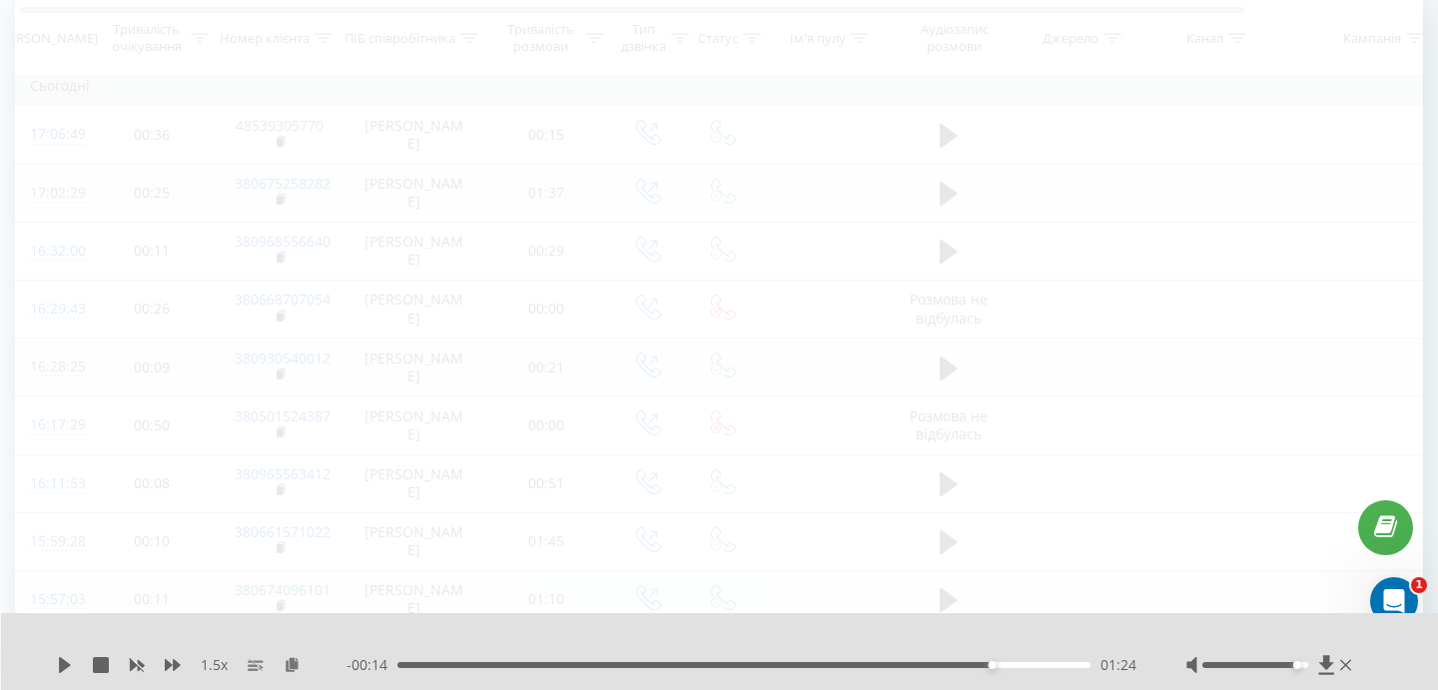
scroll to position [132, 0]
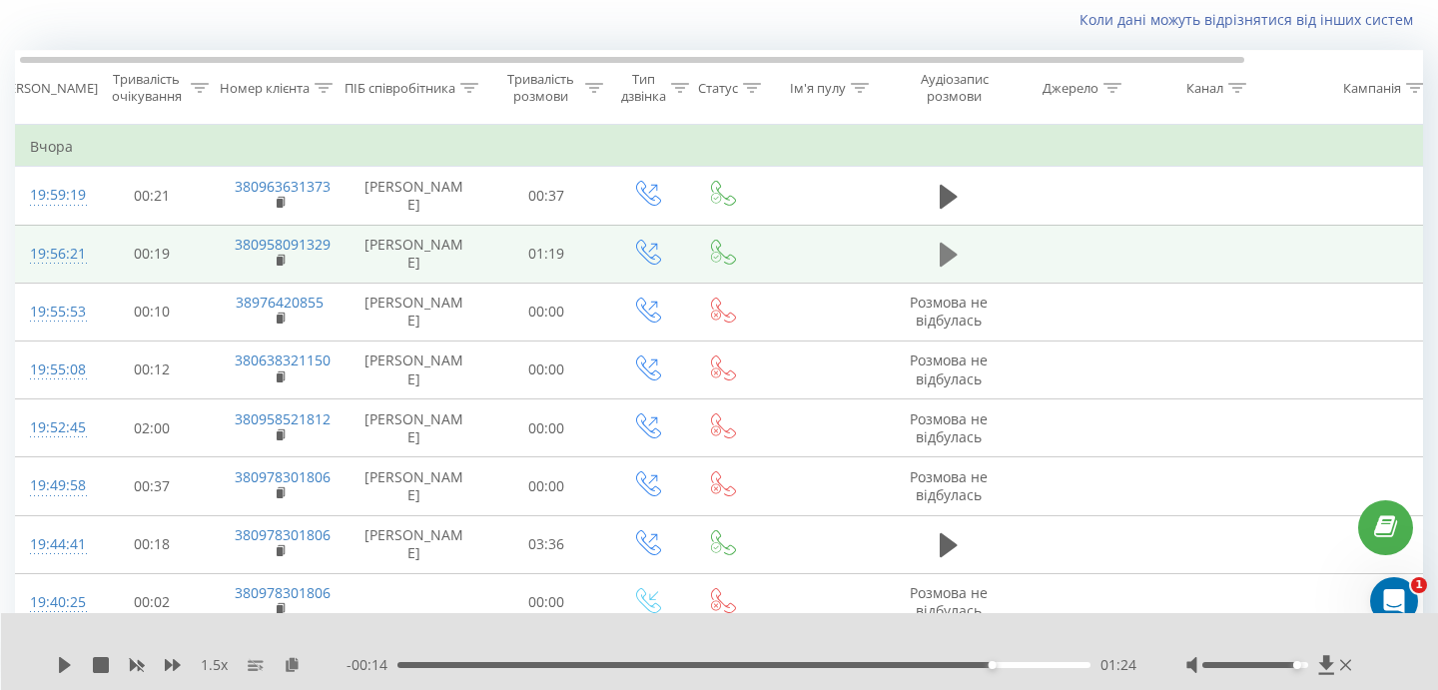
click at [942, 249] on icon at bounding box center [949, 255] width 18 height 24
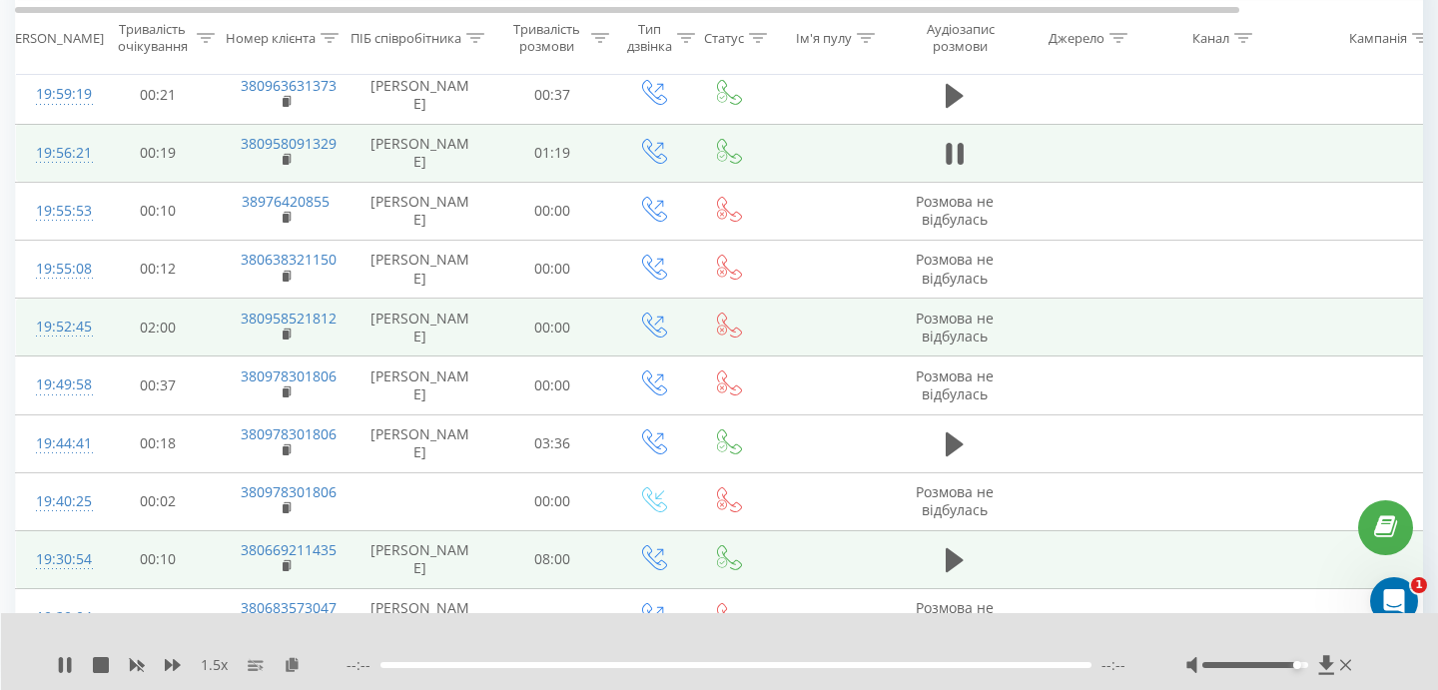
scroll to position [253, 0]
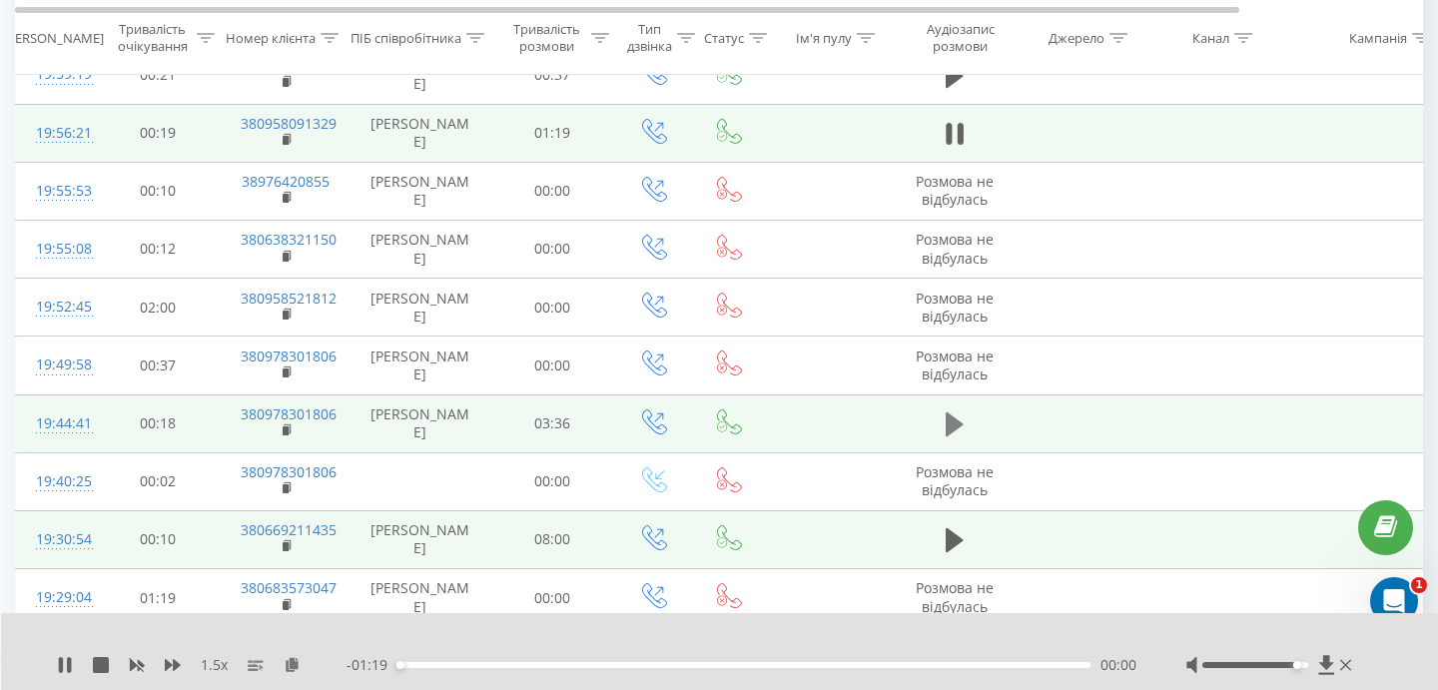
click at [952, 422] on icon at bounding box center [955, 425] width 18 height 24
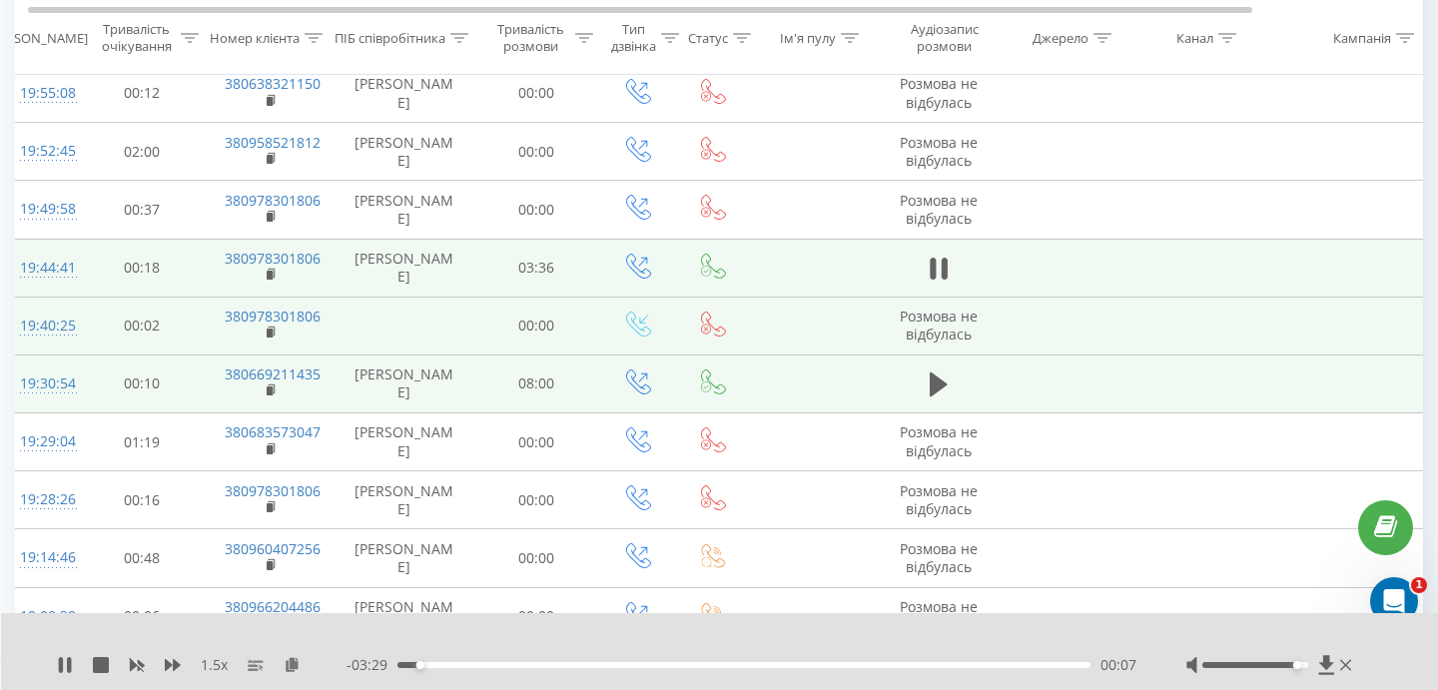
scroll to position [0, 0]
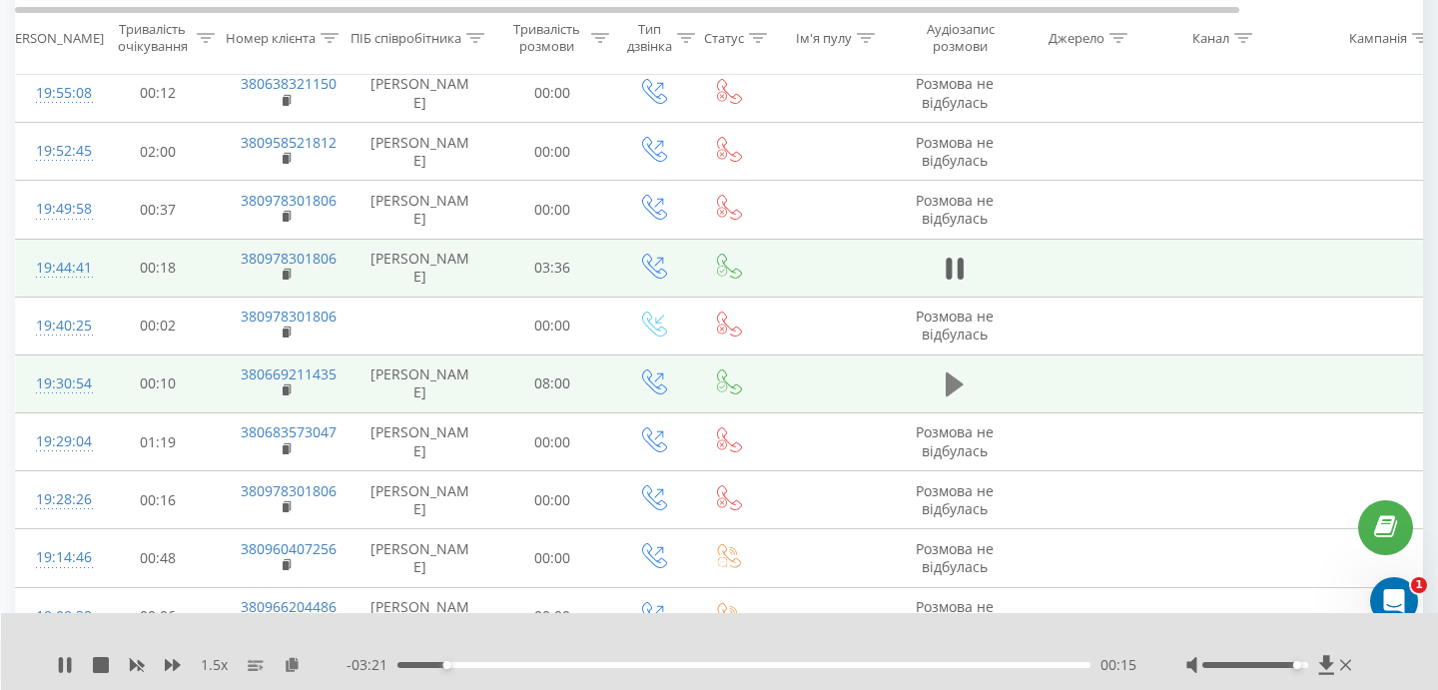
click at [944, 383] on button at bounding box center [955, 385] width 30 height 30
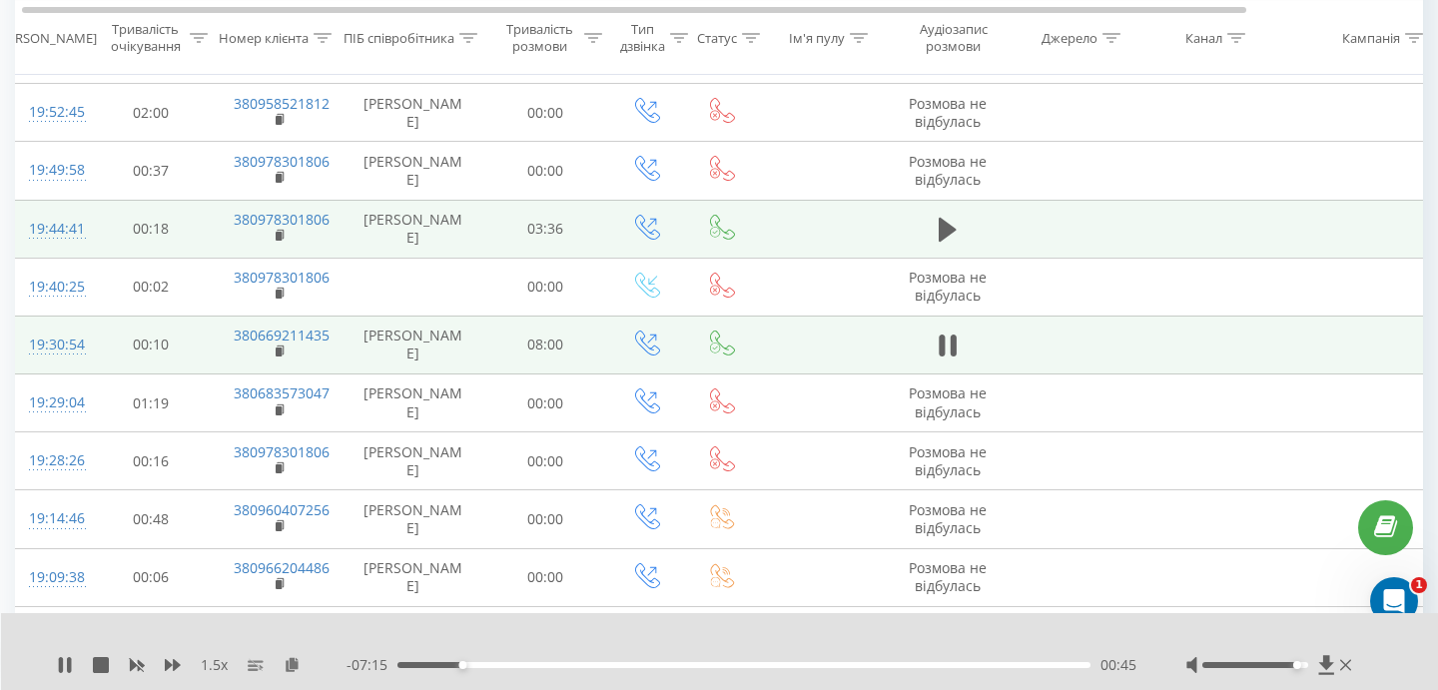
scroll to position [34, 0]
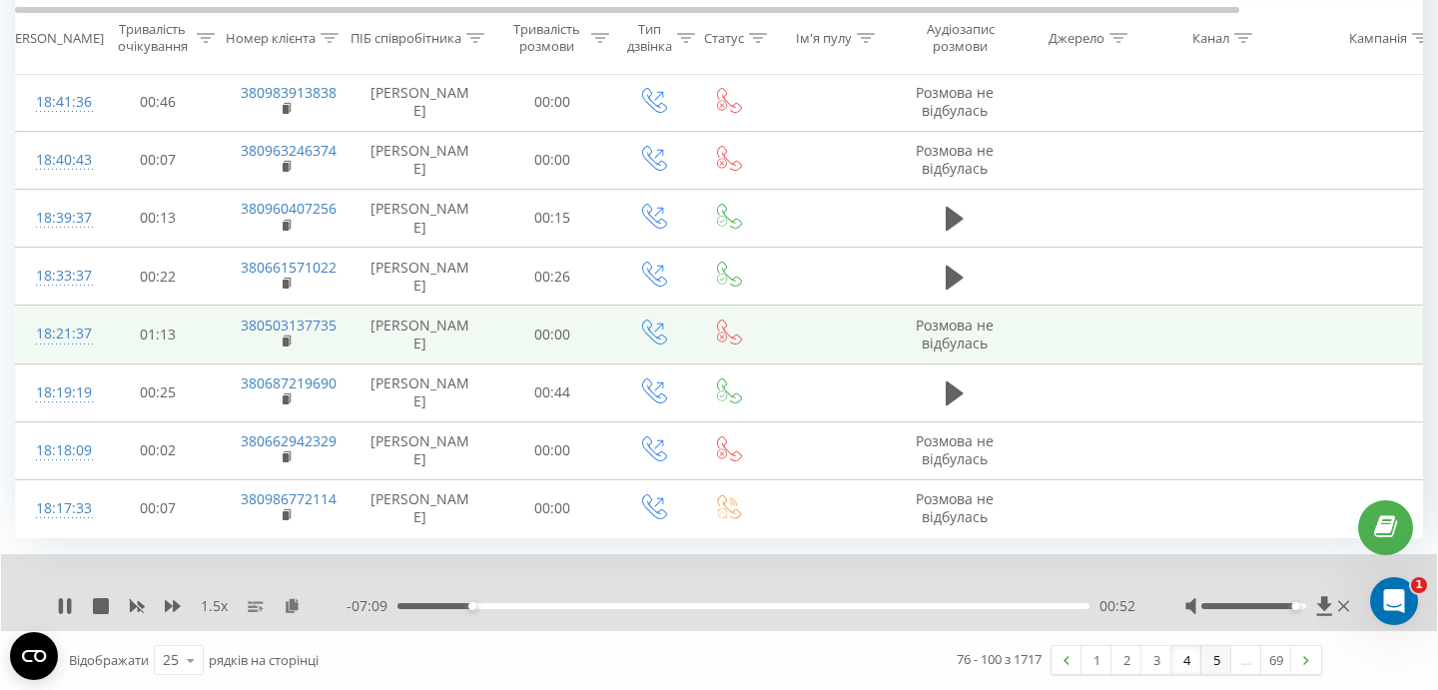
click at [1214, 664] on link "5" at bounding box center [1217, 660] width 30 height 28
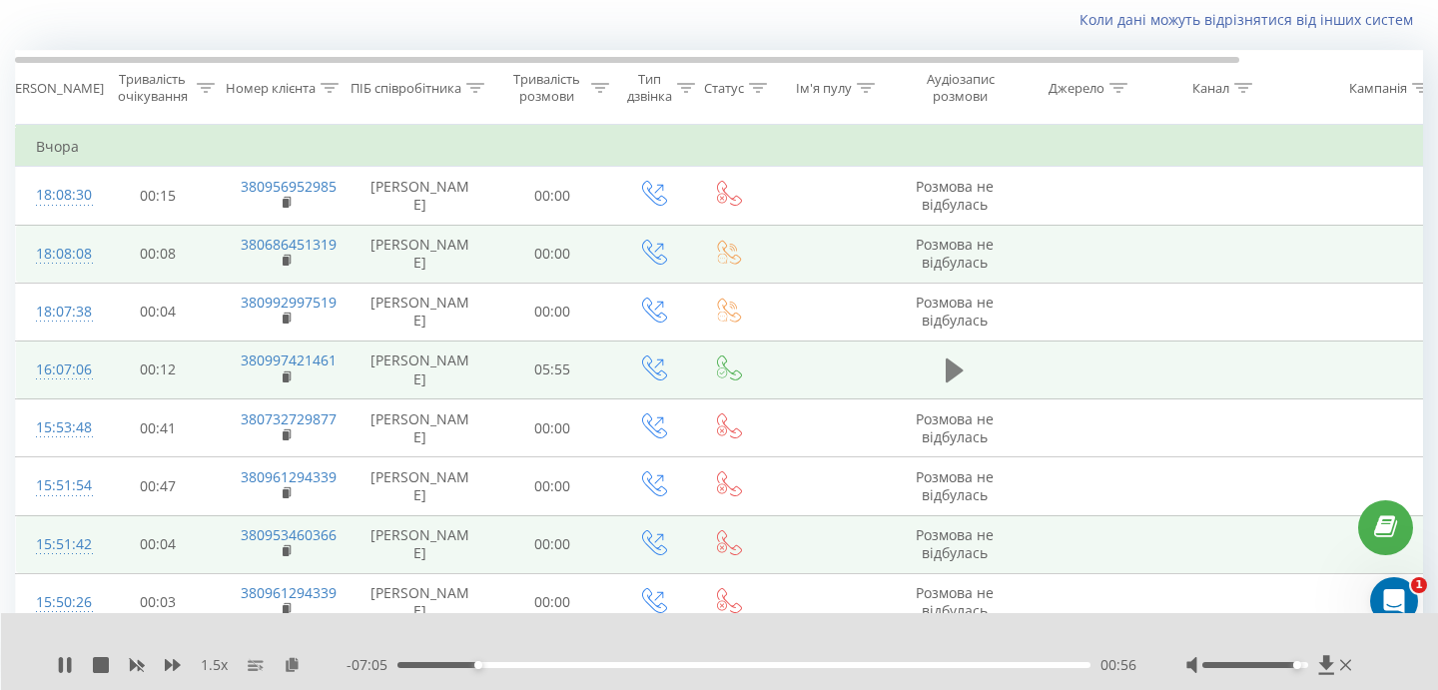
click at [960, 365] on icon at bounding box center [955, 371] width 18 height 28
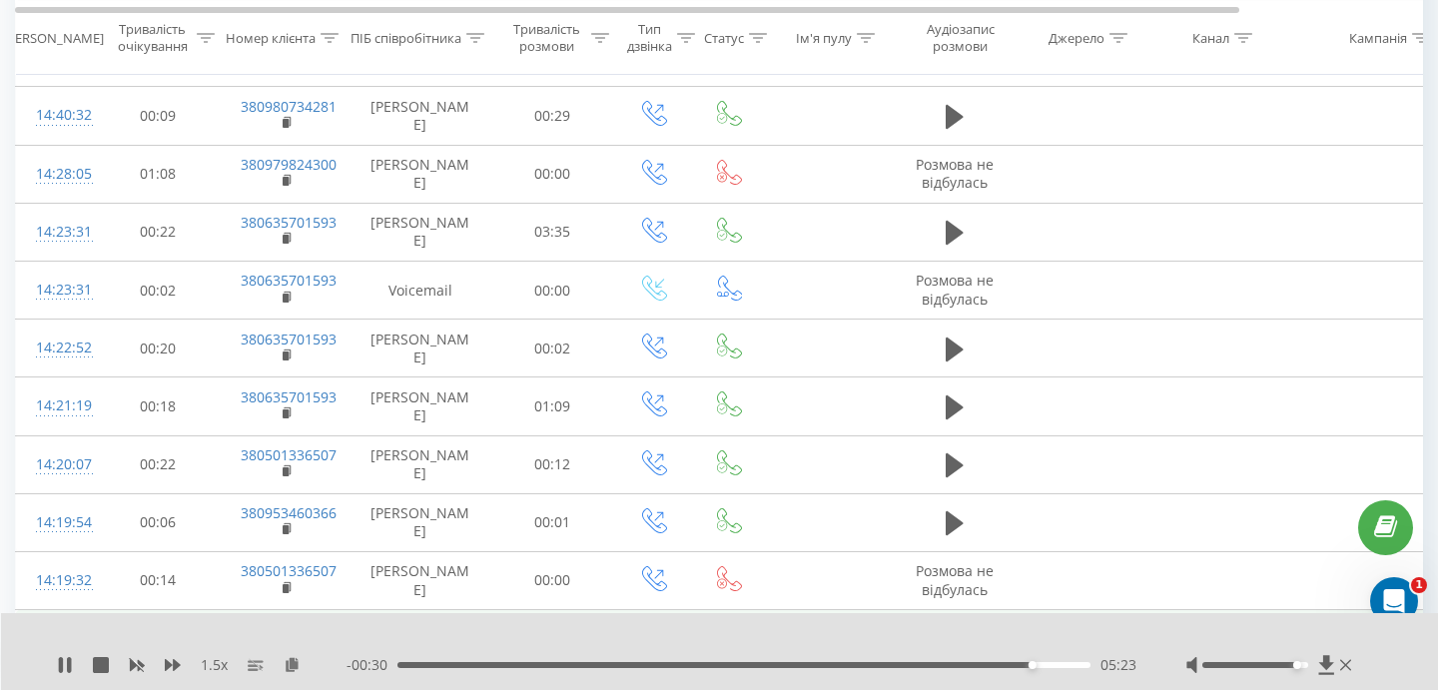
scroll to position [844, 0]
